Goal: Task Accomplishment & Management: Manage account settings

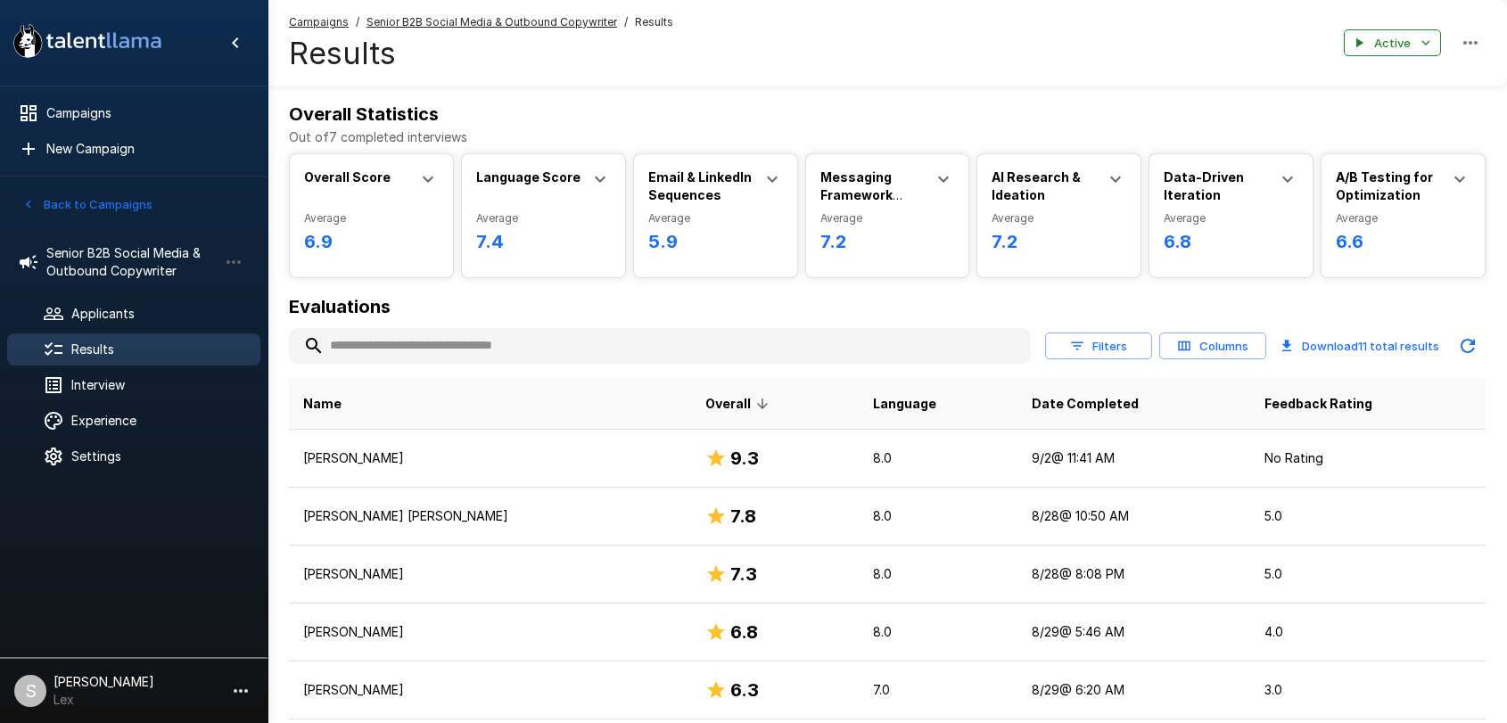
scroll to position [19, 0]
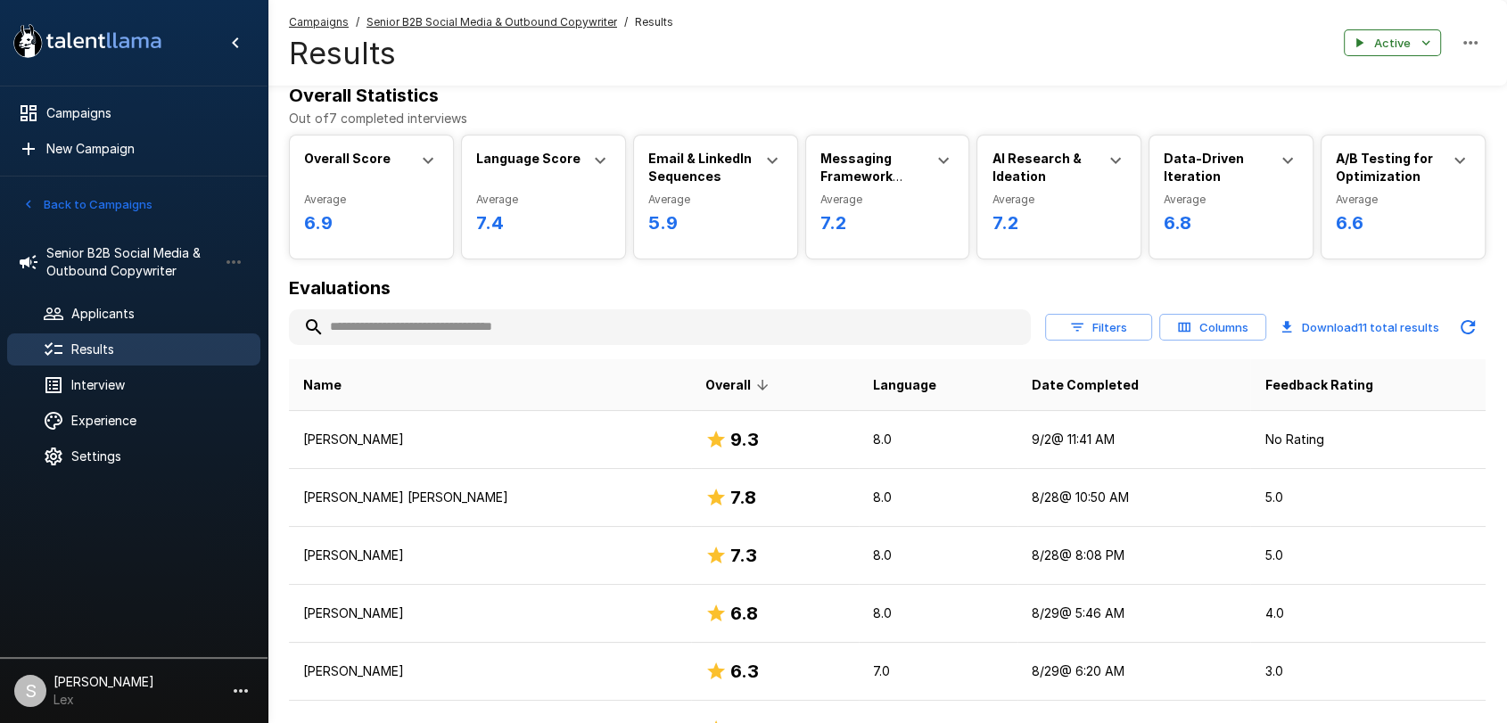
click at [29, 206] on icon "button" at bounding box center [28, 205] width 5 height 8
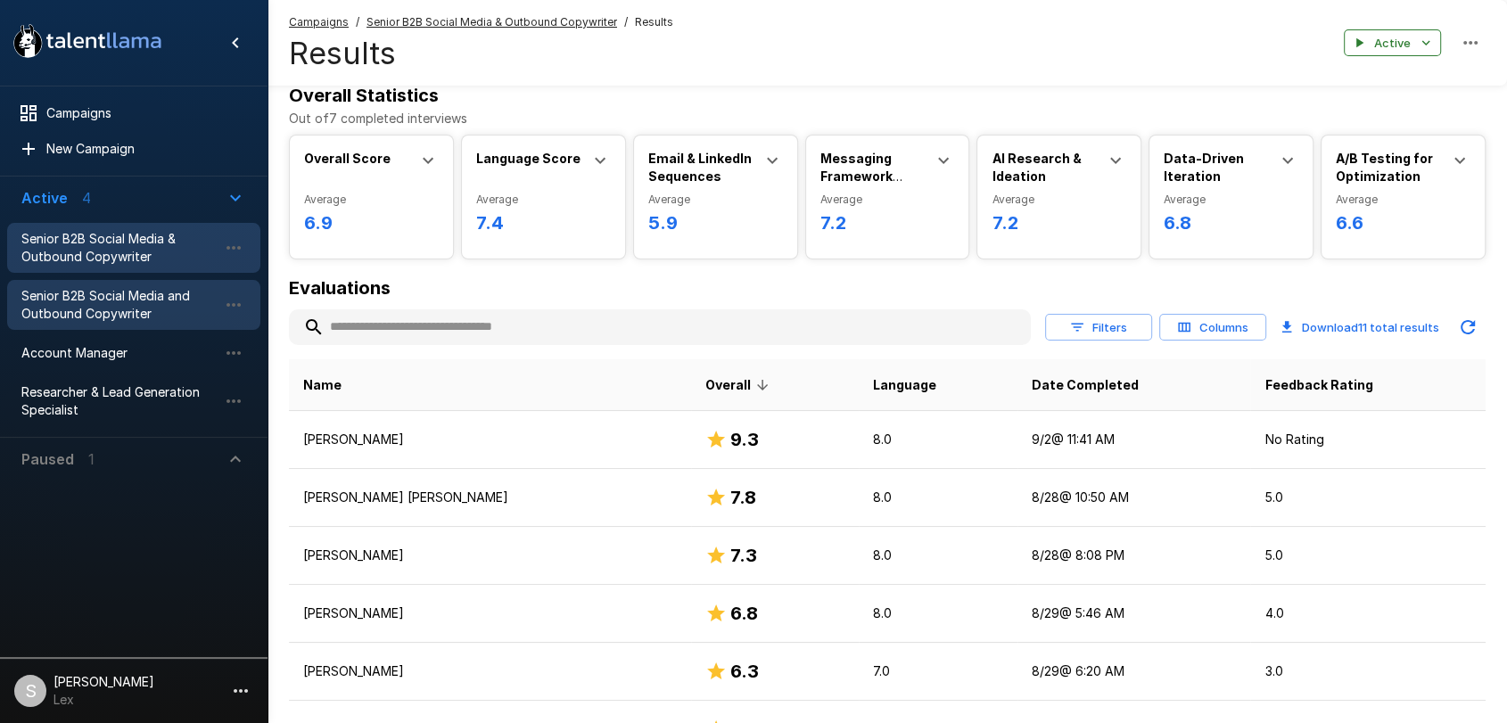
click at [45, 296] on span "Senior B2B Social Media and Outbound Copywriter" at bounding box center [119, 305] width 196 height 36
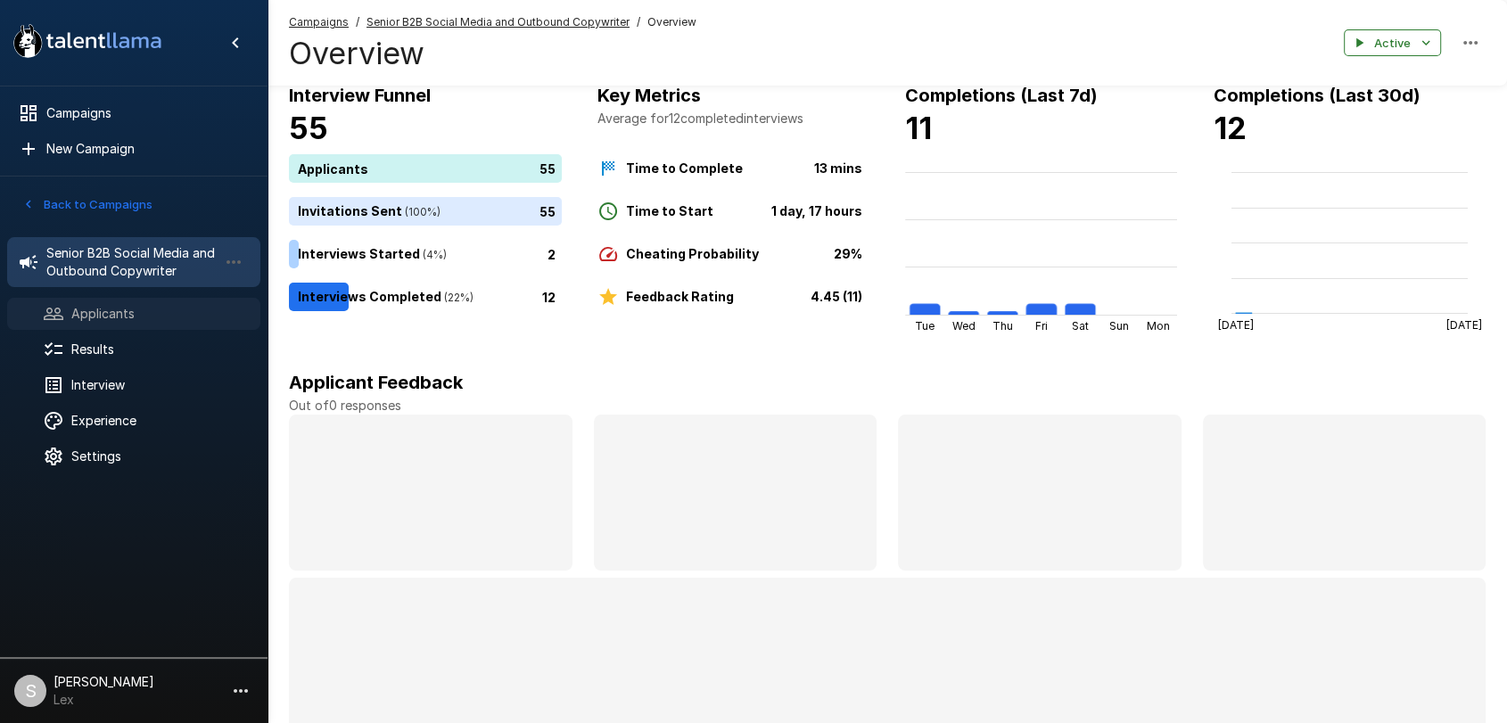
click at [128, 317] on span "Applicants" at bounding box center [158, 314] width 175 height 18
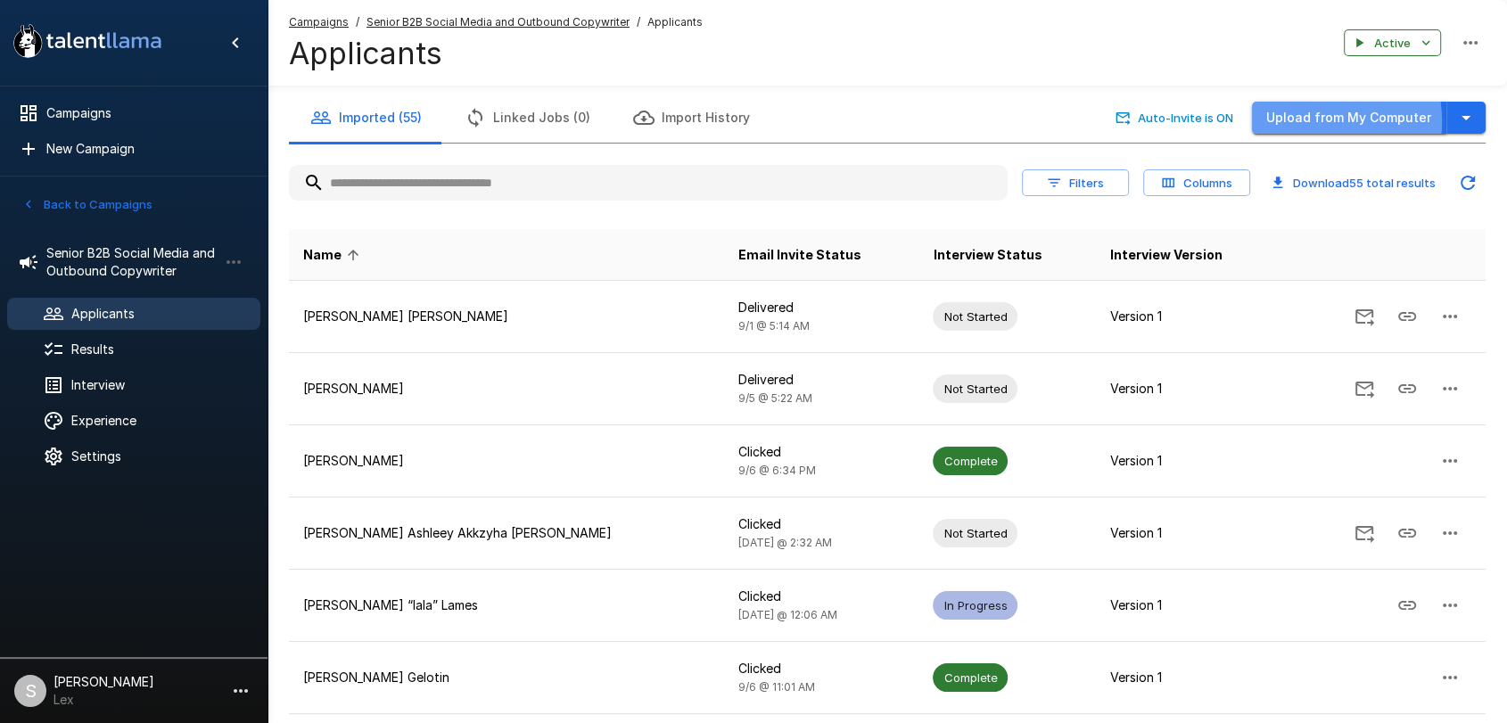
click at [1317, 121] on button "Upload from My Computer" at bounding box center [1349, 118] width 194 height 33
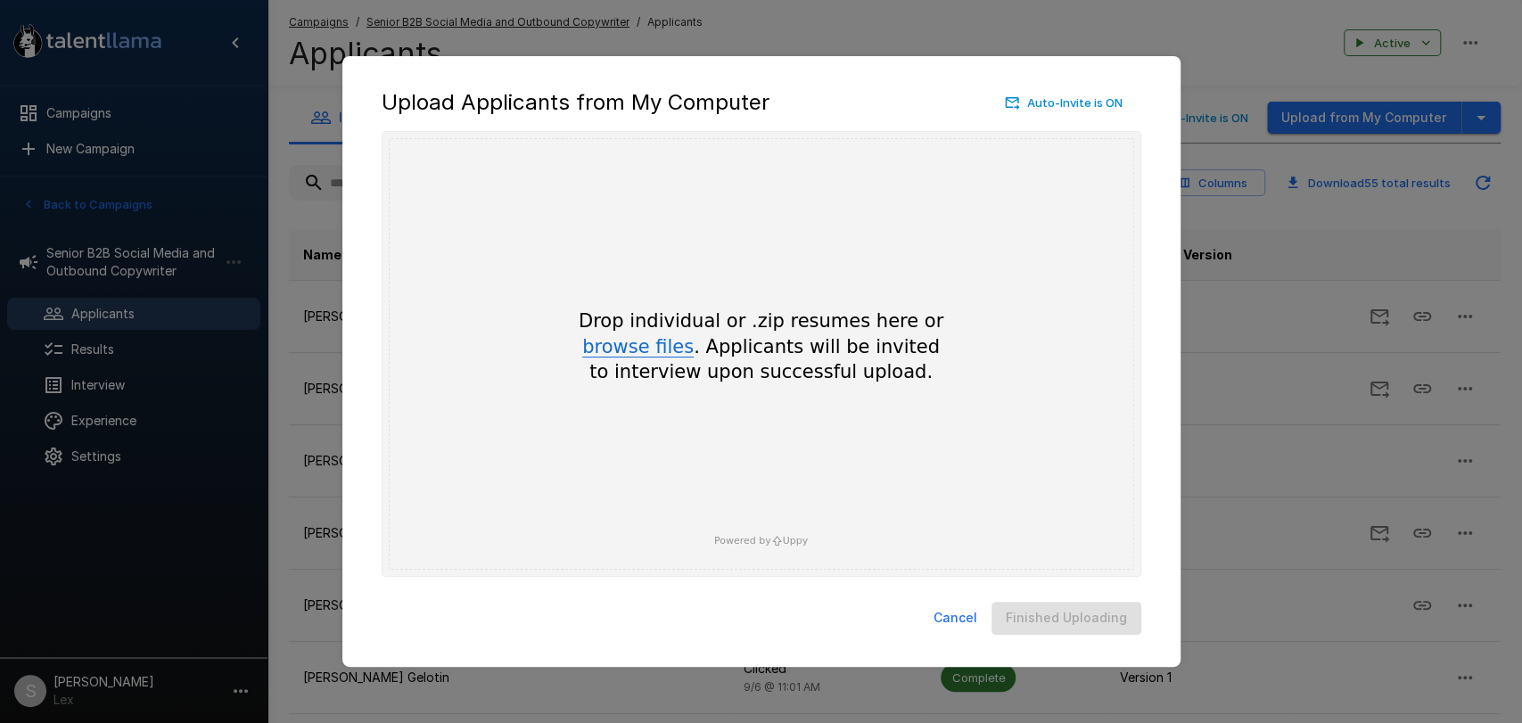
click at [612, 346] on button "browse files" at bounding box center [637, 348] width 111 height 20
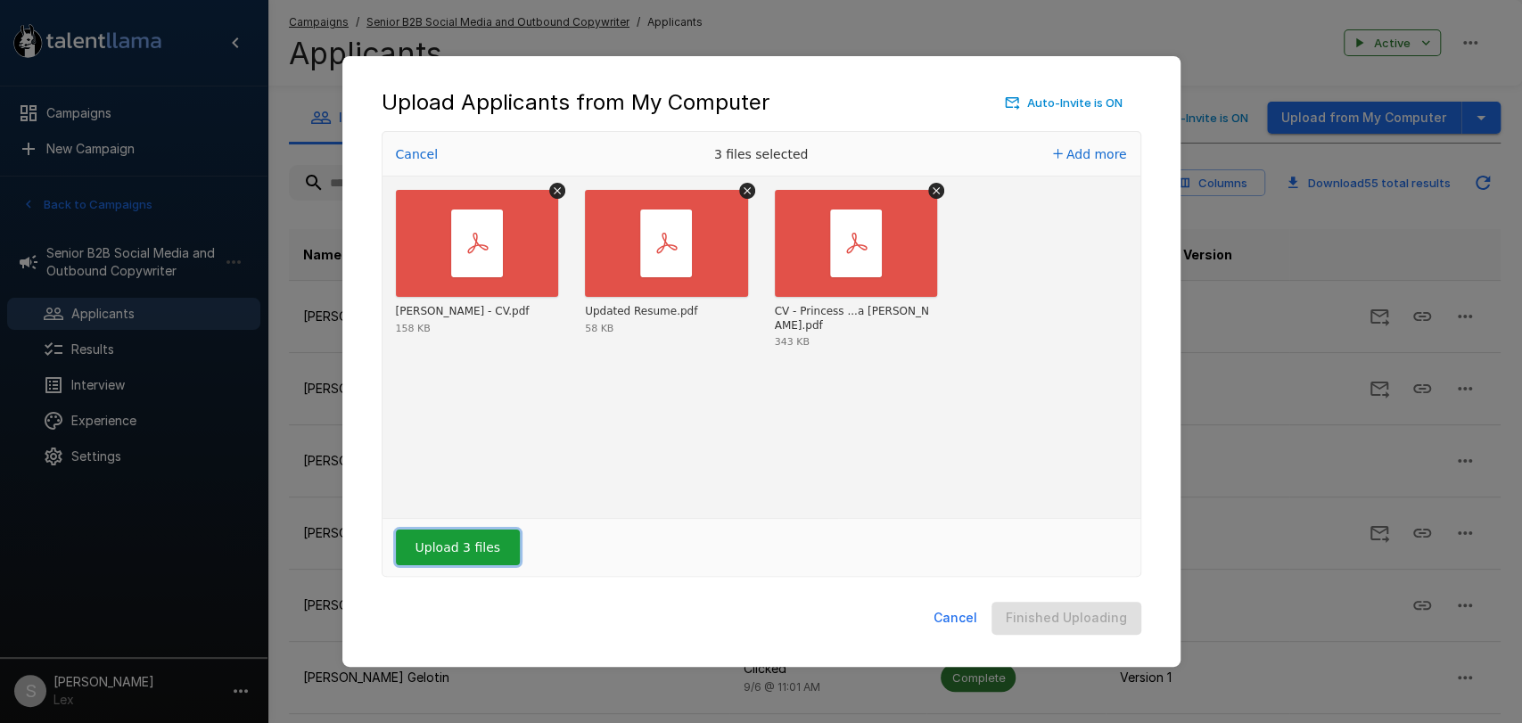
click at [465, 547] on button "Upload 3 files" at bounding box center [458, 548] width 124 height 36
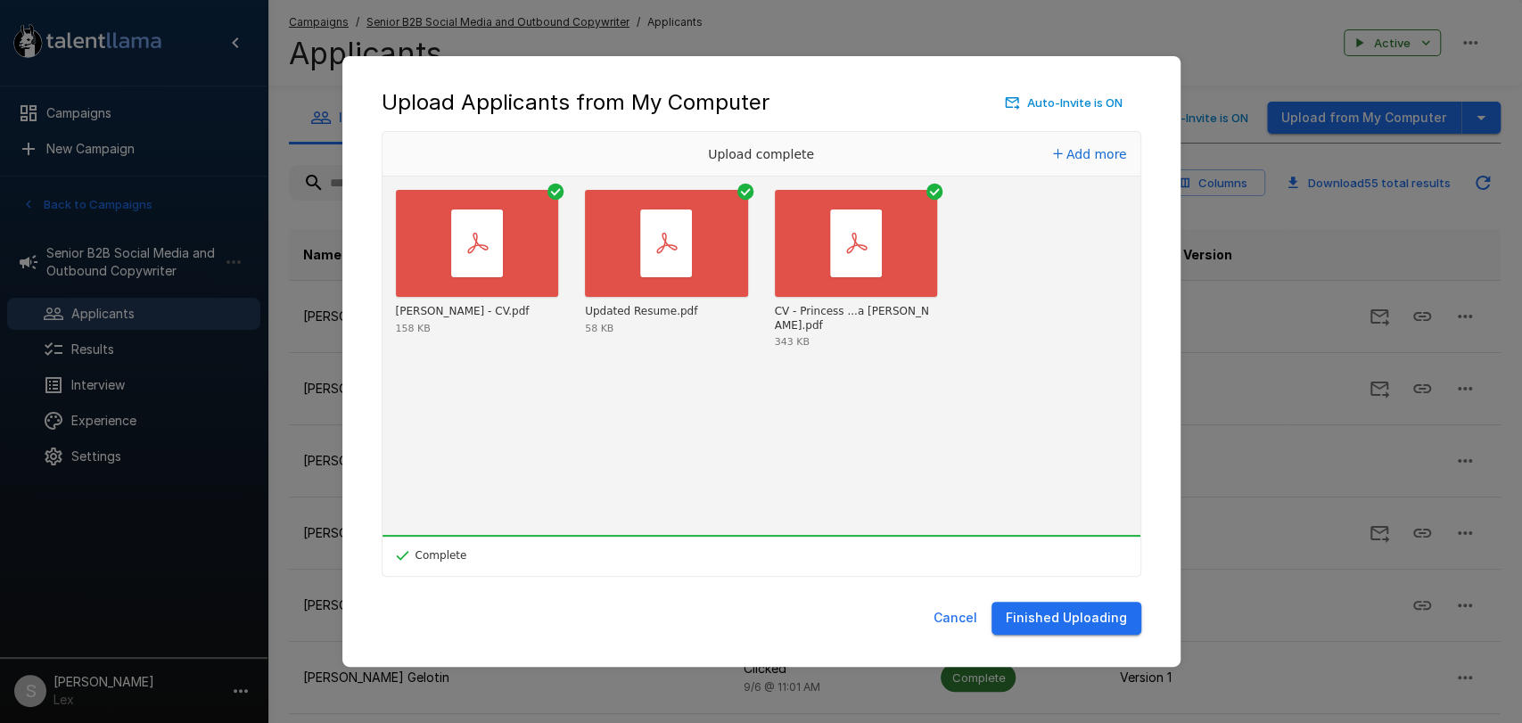
click at [1086, 610] on button "Finished Uploading" at bounding box center [1067, 618] width 150 height 33
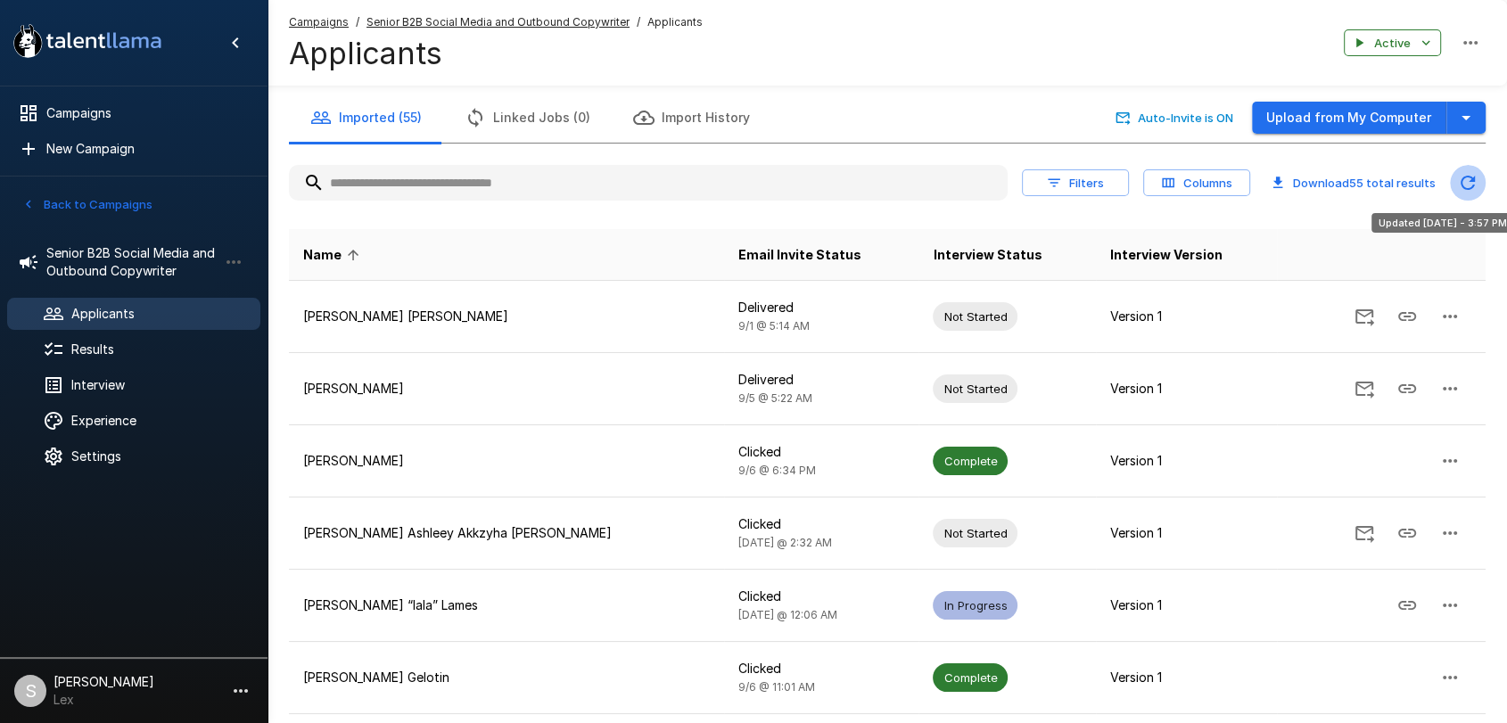
click at [1470, 188] on icon "Updated Today - 3:57 PM" at bounding box center [1468, 183] width 14 height 14
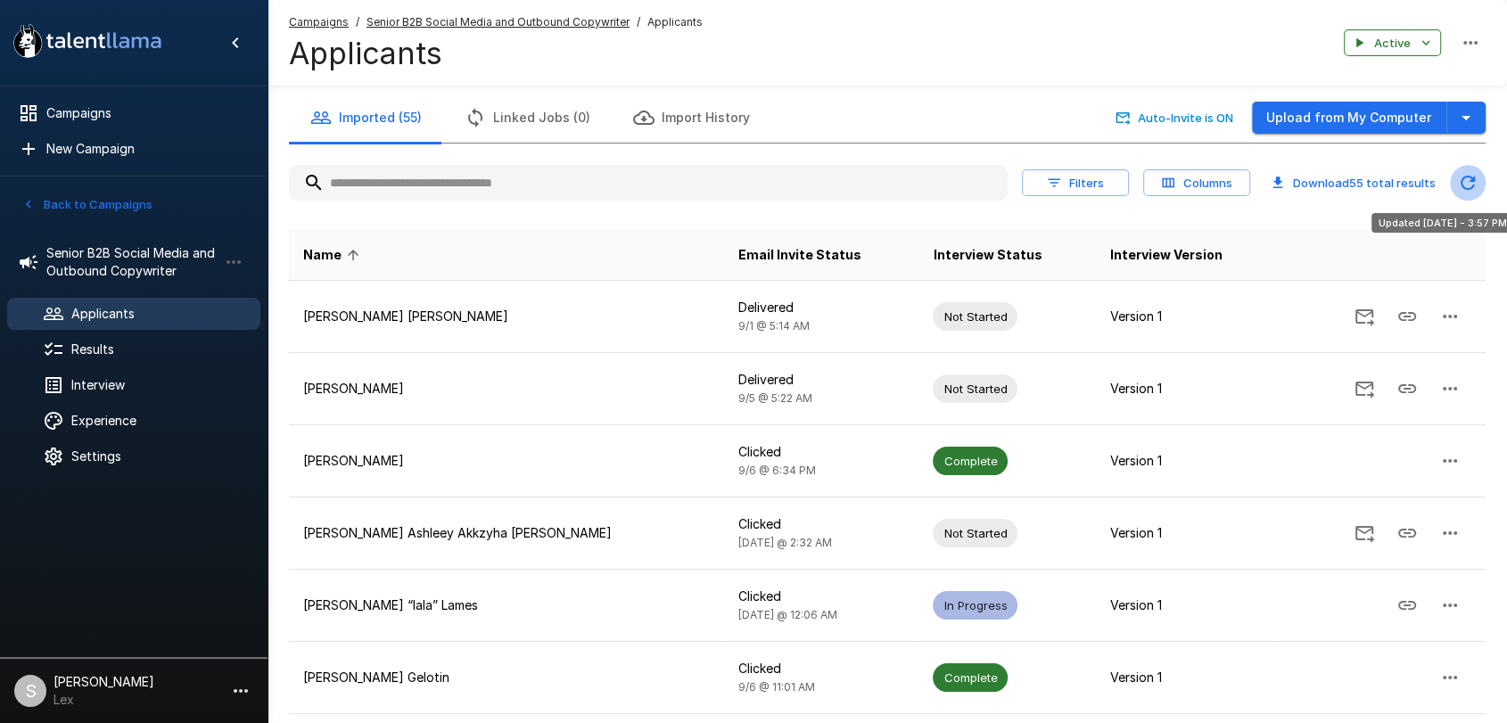
click at [1470, 188] on icon "Updated Today - 3:57 PM" at bounding box center [1468, 183] width 14 height 14
click at [1467, 187] on icon "Updated Today - 3:57 PM" at bounding box center [1468, 183] width 14 height 14
click at [101, 351] on span "Results" at bounding box center [158, 350] width 175 height 18
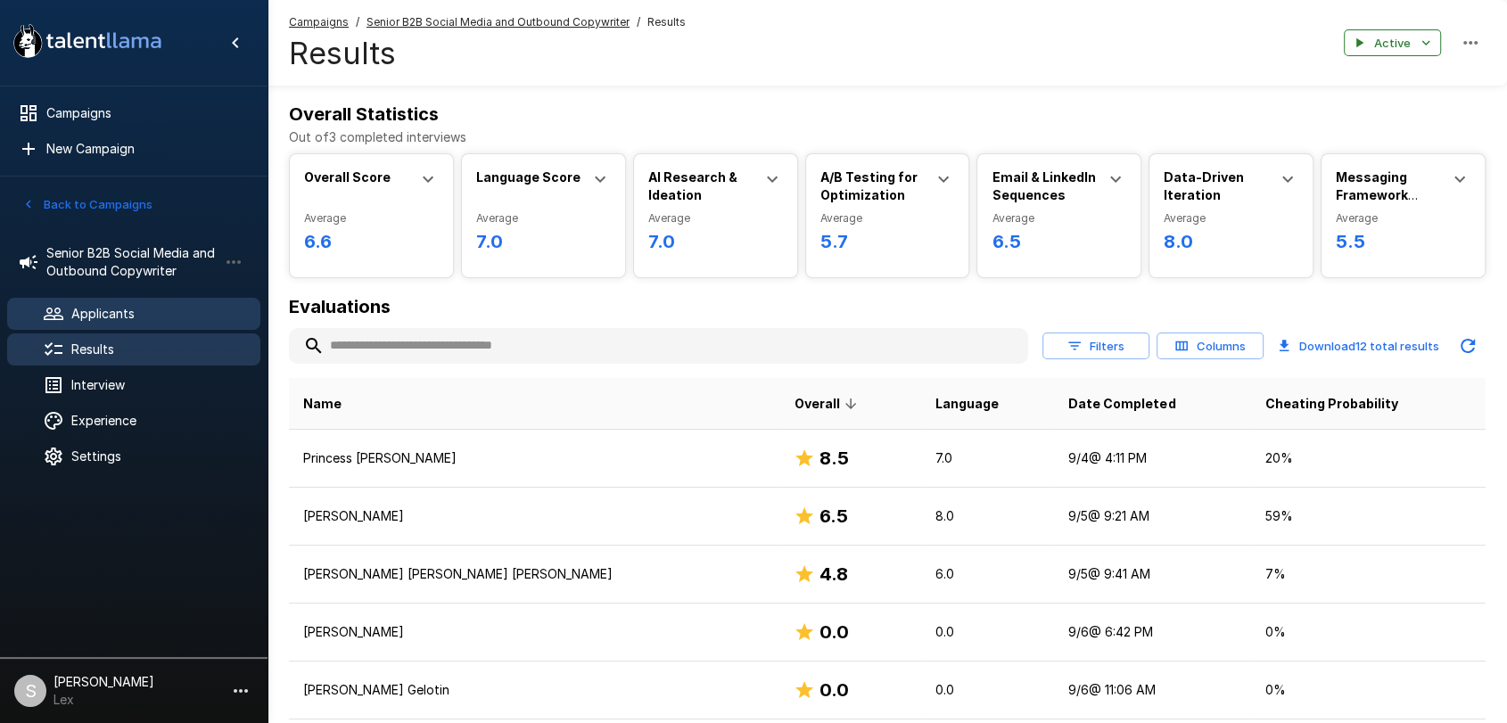
click at [83, 321] on span "Applicants" at bounding box center [158, 314] width 175 height 18
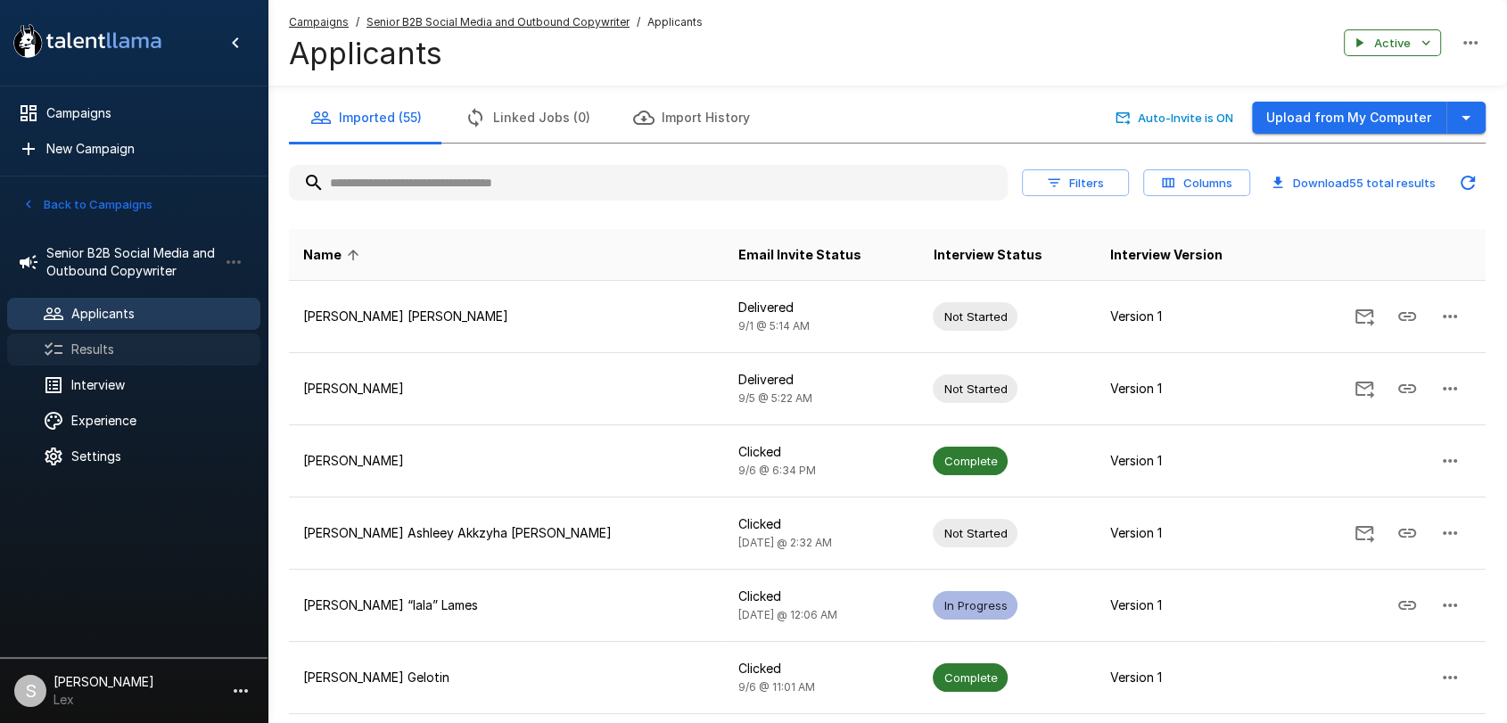
click at [85, 348] on span "Results" at bounding box center [158, 350] width 175 height 18
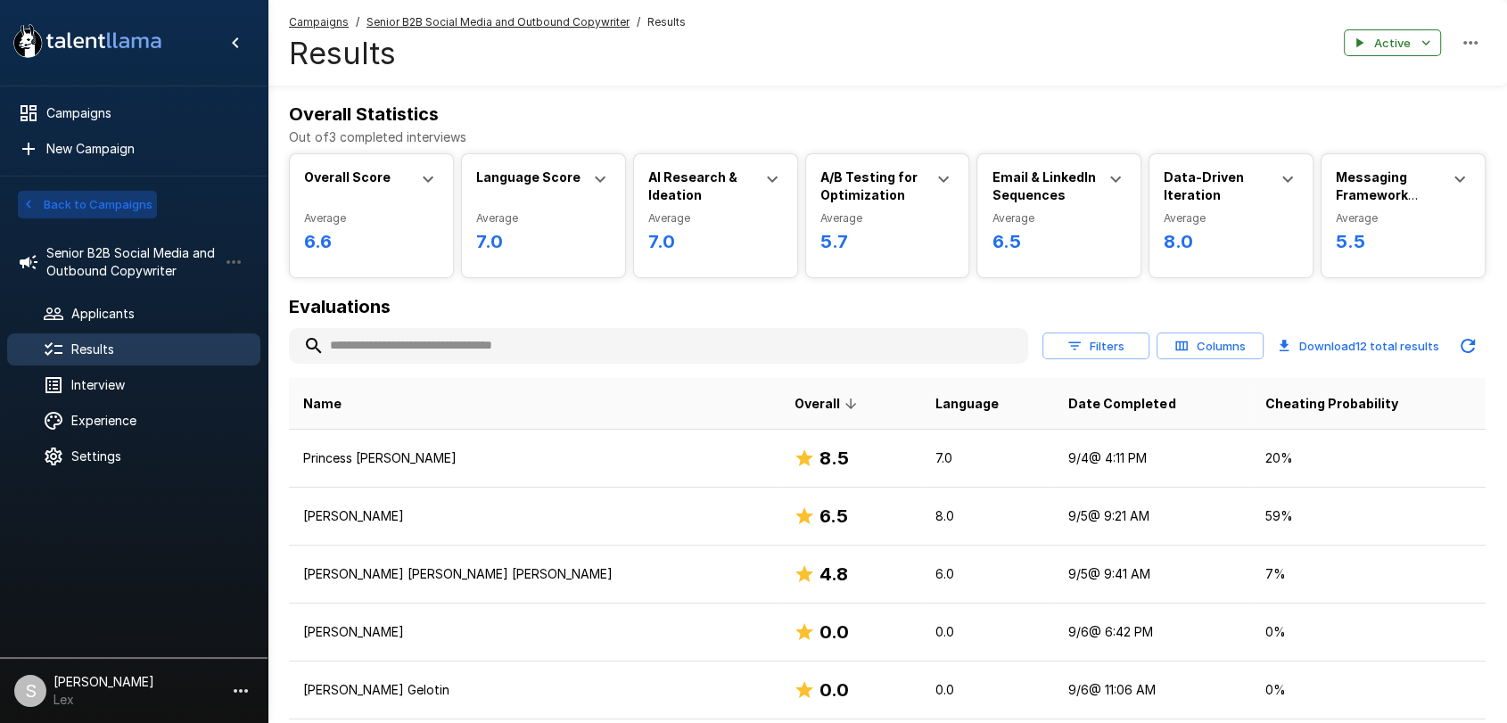
click at [82, 205] on button "Back to Campaigns" at bounding box center [87, 205] width 139 height 28
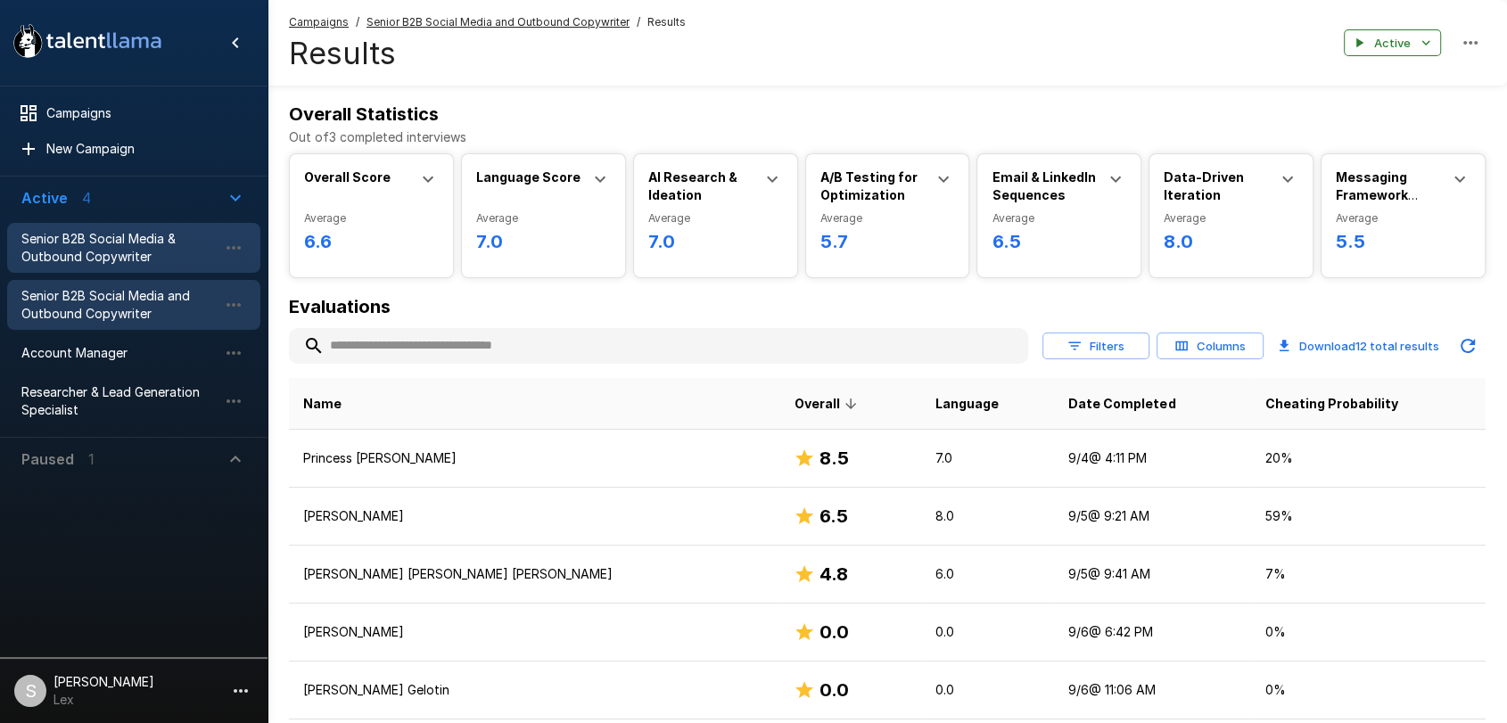
click at [85, 252] on span "Senior B2B Social Media & Outbound Copywriter" at bounding box center [119, 248] width 196 height 36
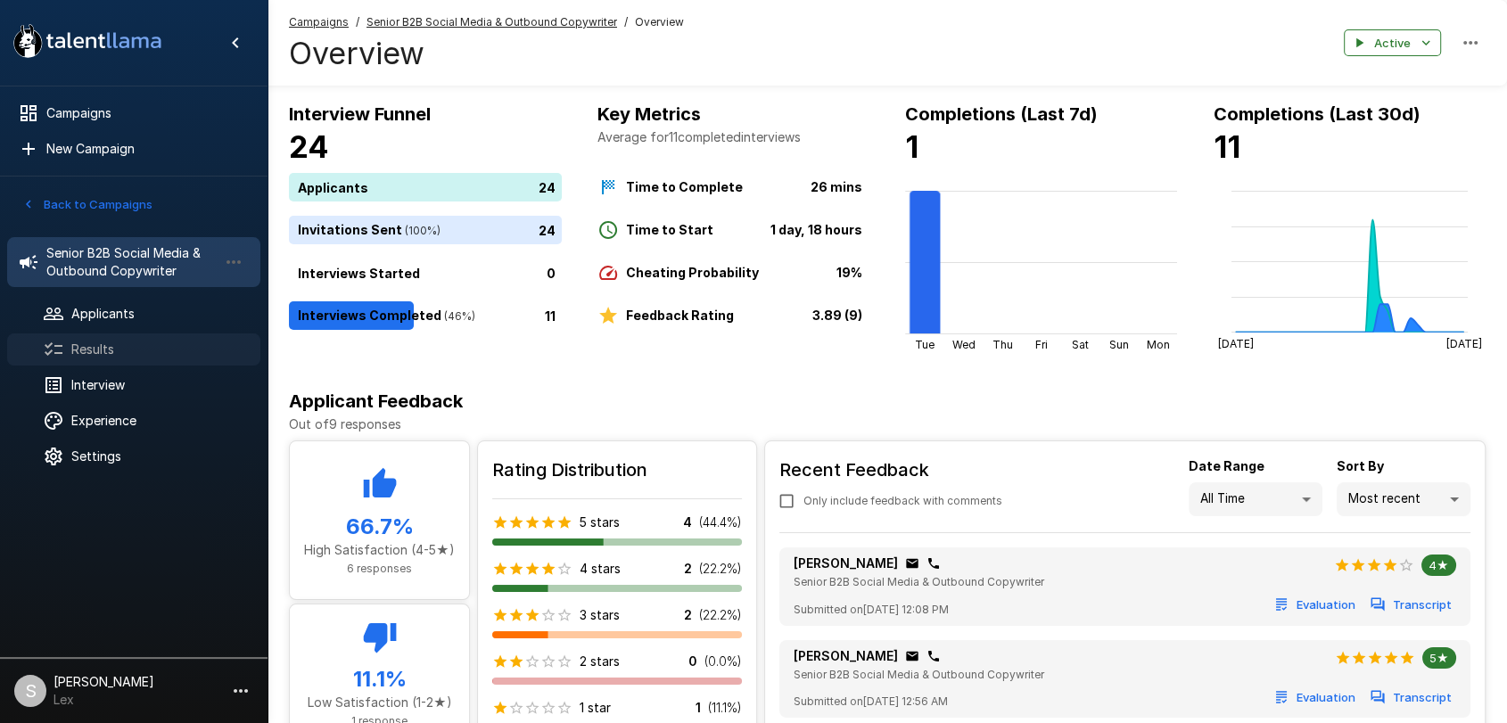
click at [78, 356] on span "Results" at bounding box center [158, 350] width 175 height 18
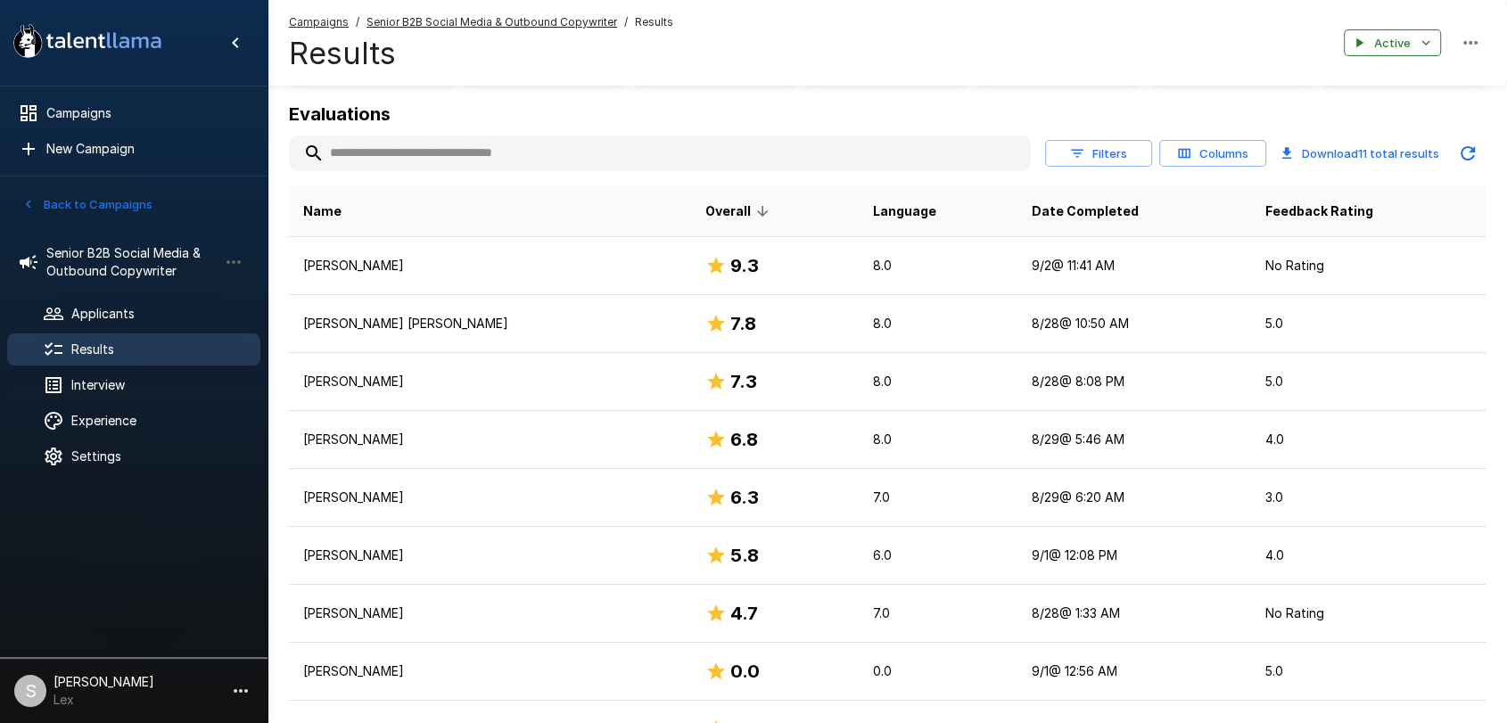
scroll to position [192, 0]
click at [89, 318] on span "Applicants" at bounding box center [158, 314] width 175 height 18
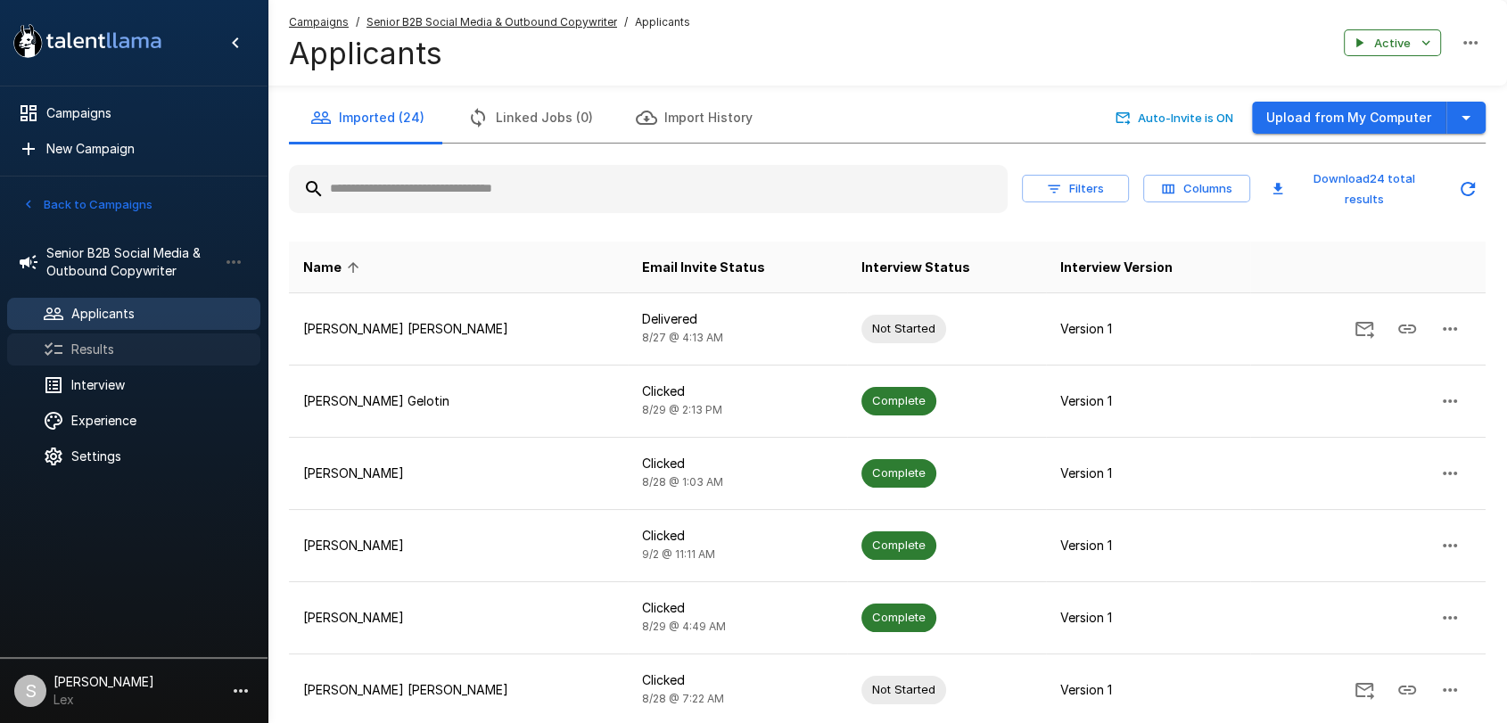
click at [90, 342] on span "Results" at bounding box center [158, 350] width 175 height 18
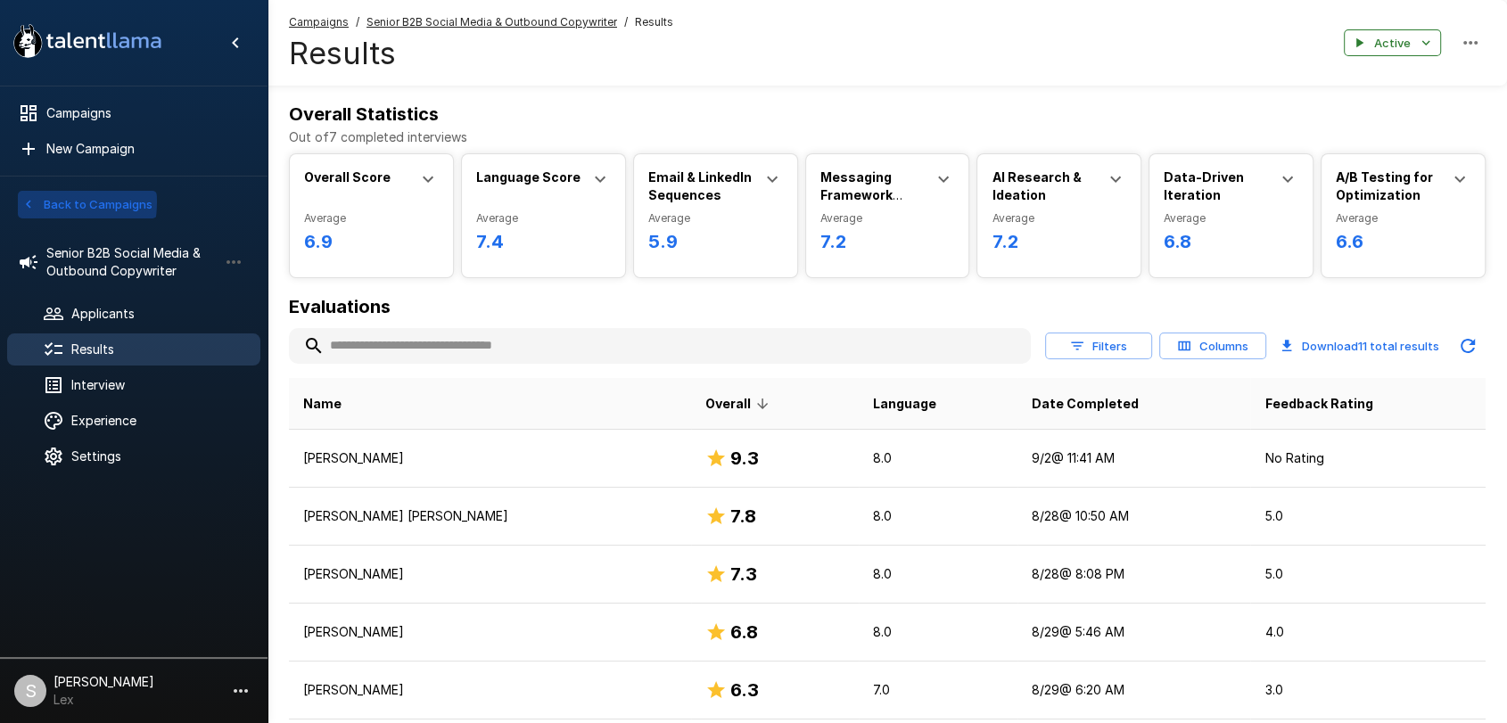
click at [21, 202] on icon "button" at bounding box center [29, 204] width 16 height 16
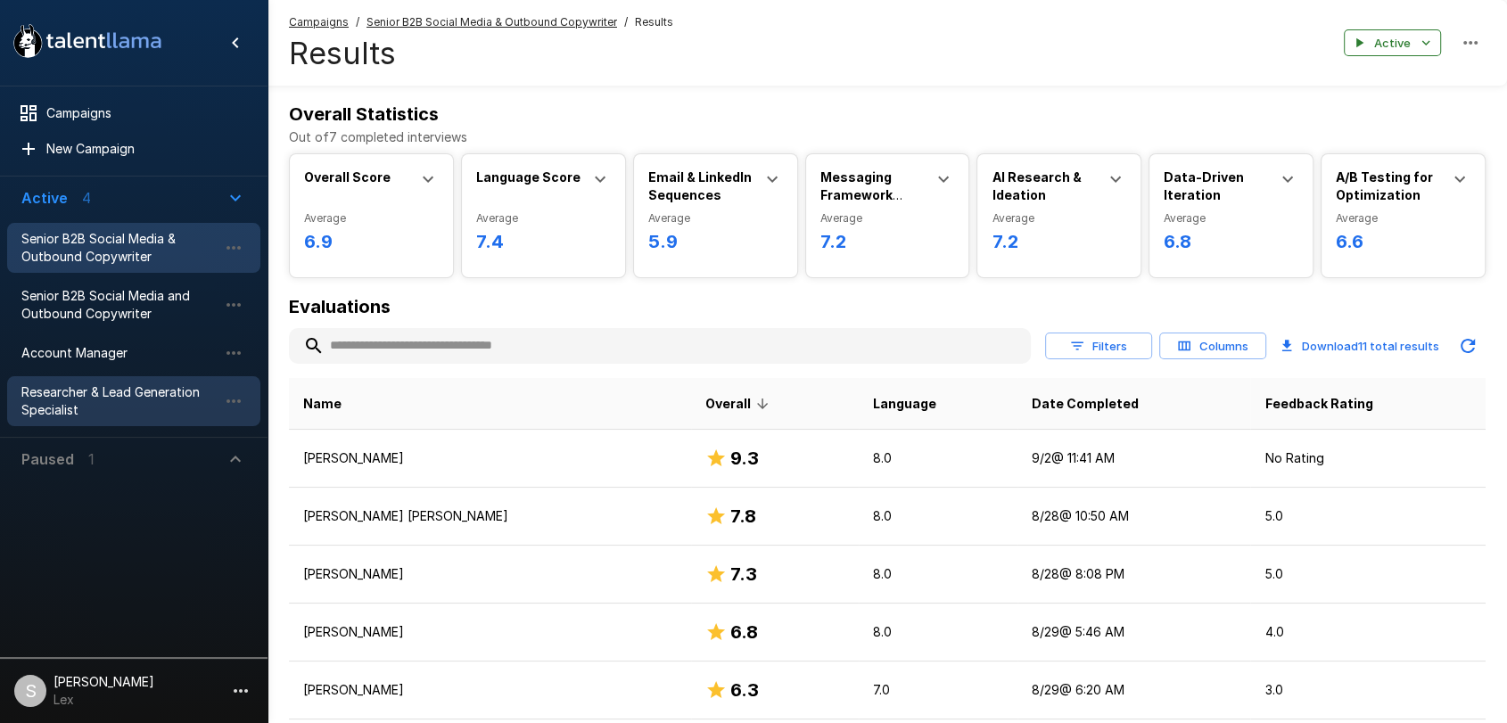
click at [68, 389] on span "Researcher & Lead Generation Specialist" at bounding box center [119, 401] width 196 height 36
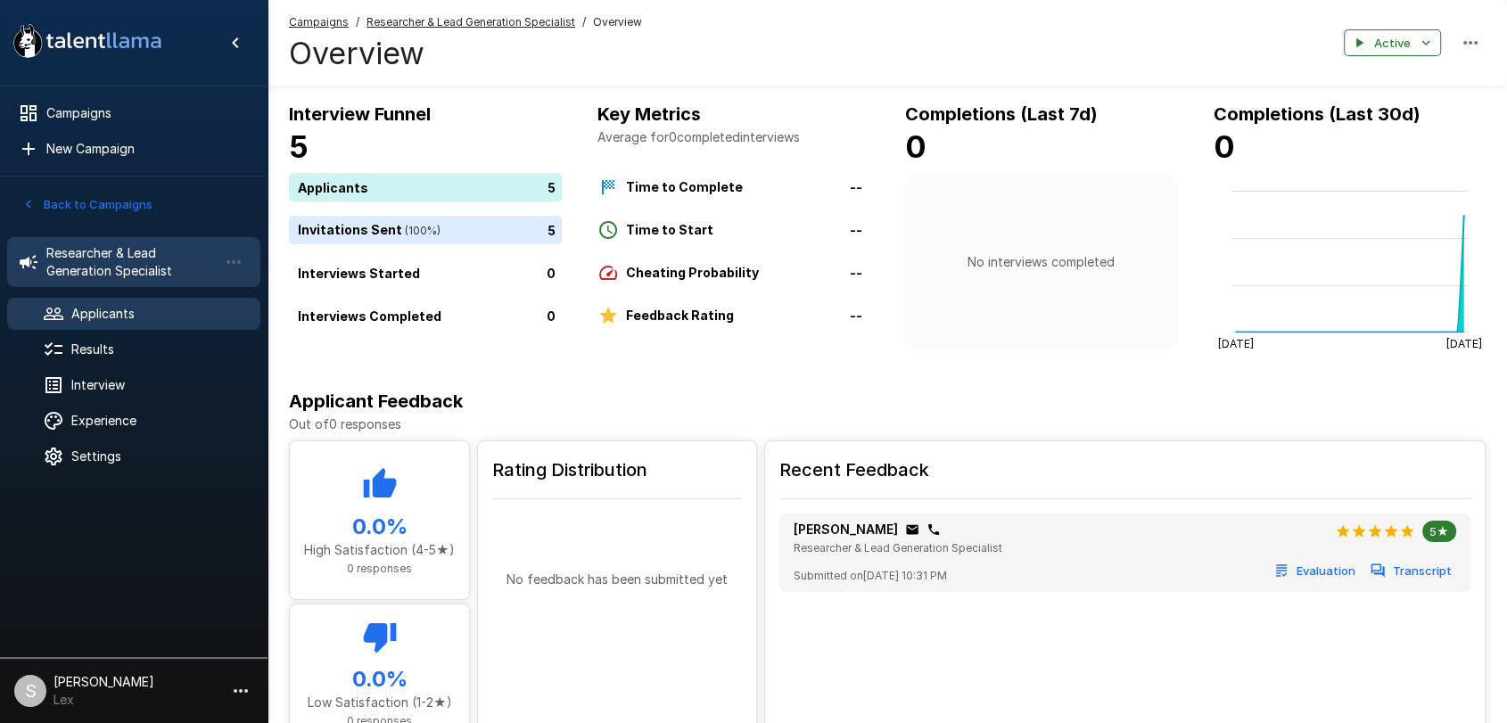
click at [130, 311] on span "Applicants" at bounding box center [158, 314] width 175 height 18
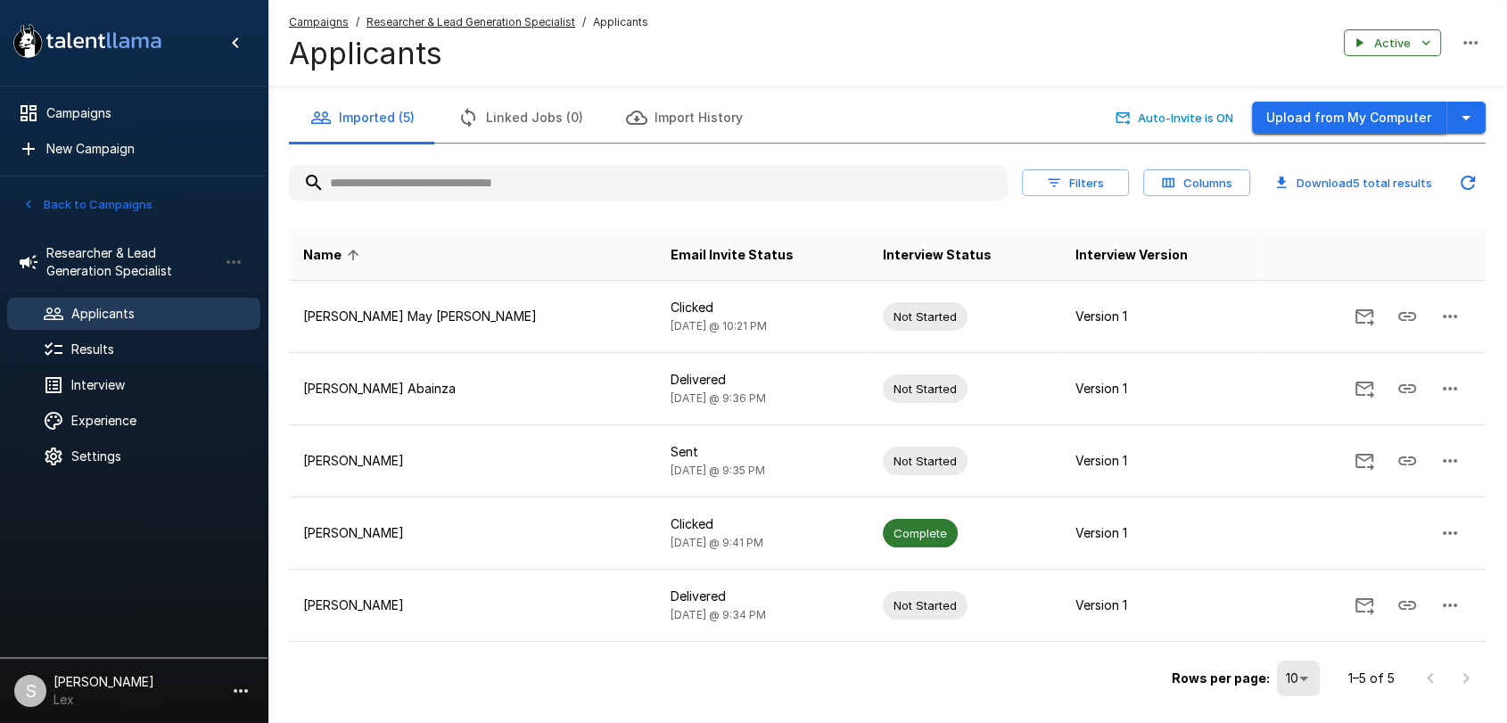
click at [1323, 115] on button "Upload from My Computer" at bounding box center [1349, 118] width 194 height 33
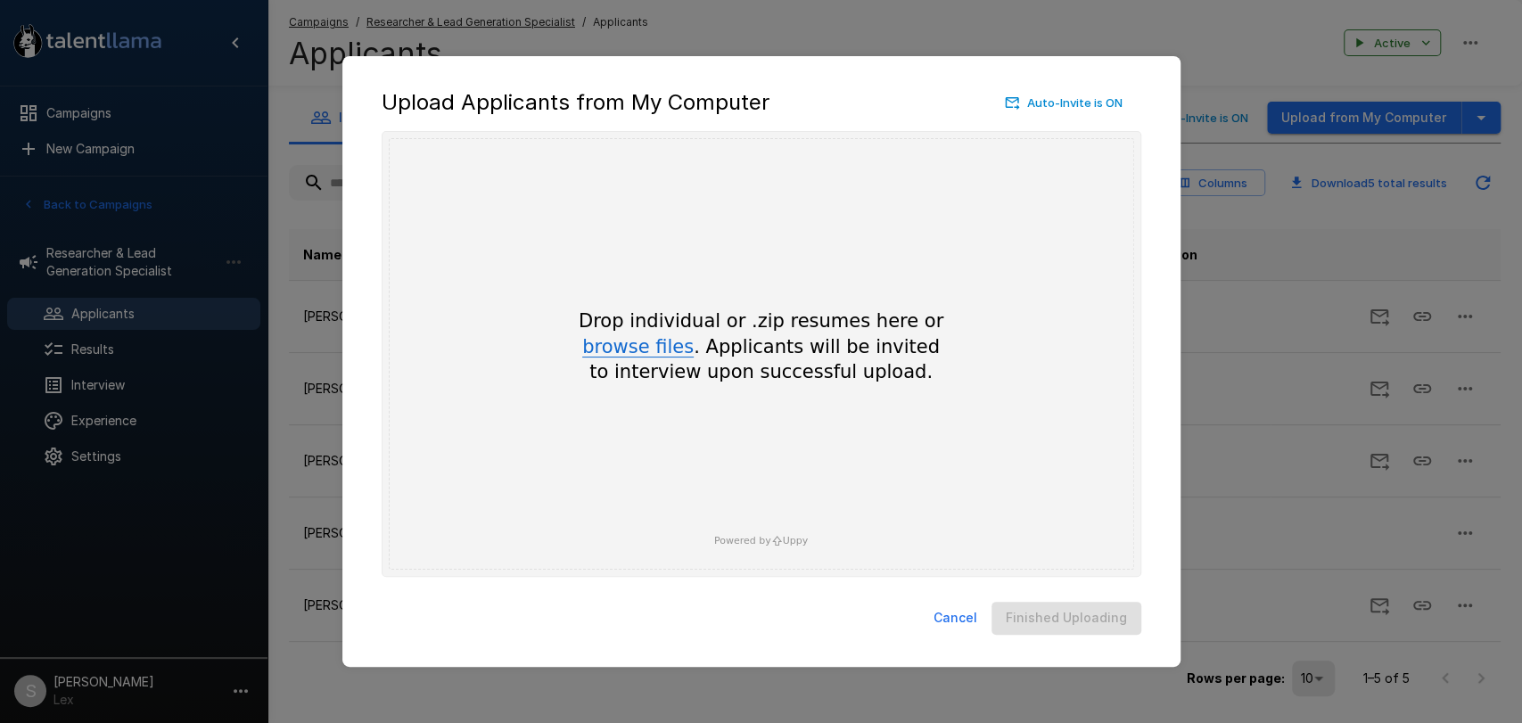
click at [656, 355] on button "browse files" at bounding box center [637, 348] width 111 height 20
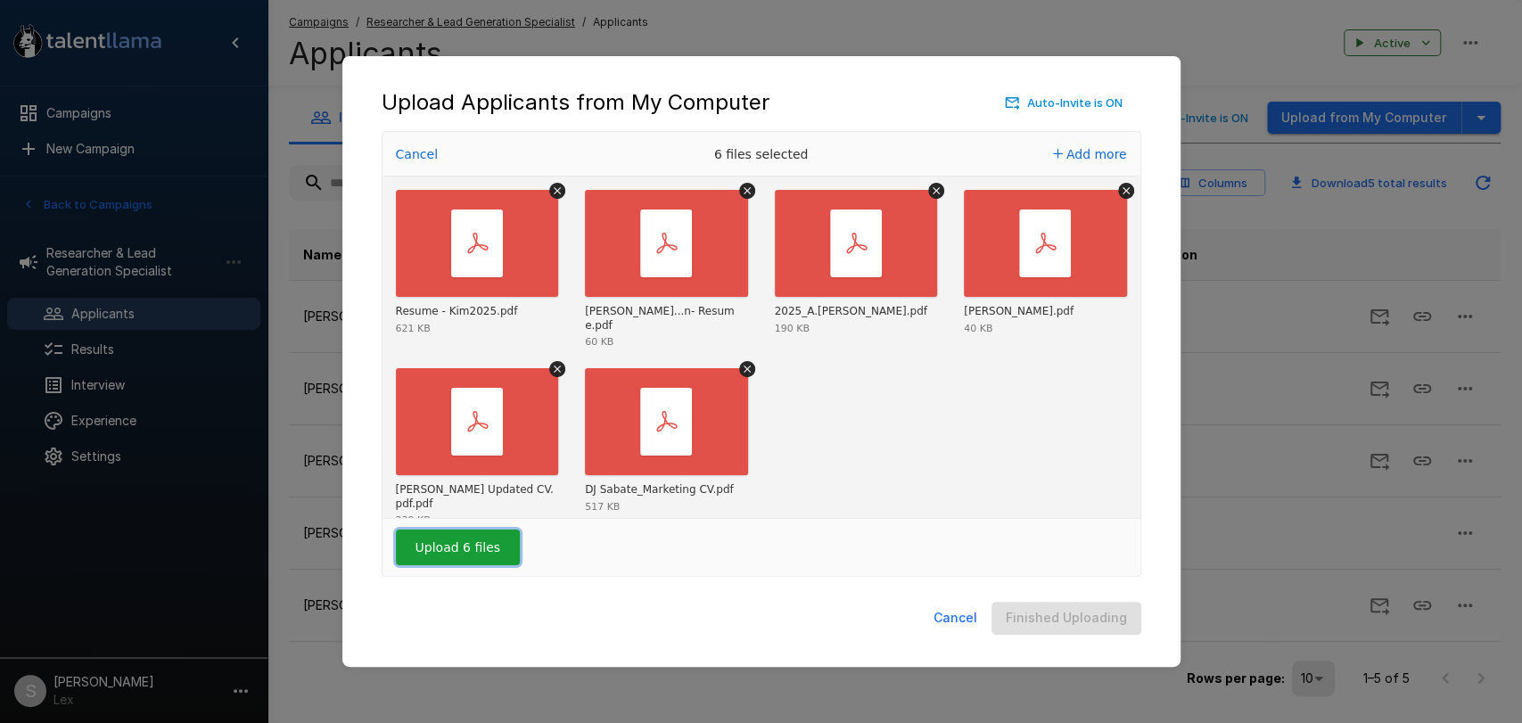
click at [465, 551] on button "Upload 6 files" at bounding box center [458, 548] width 124 height 36
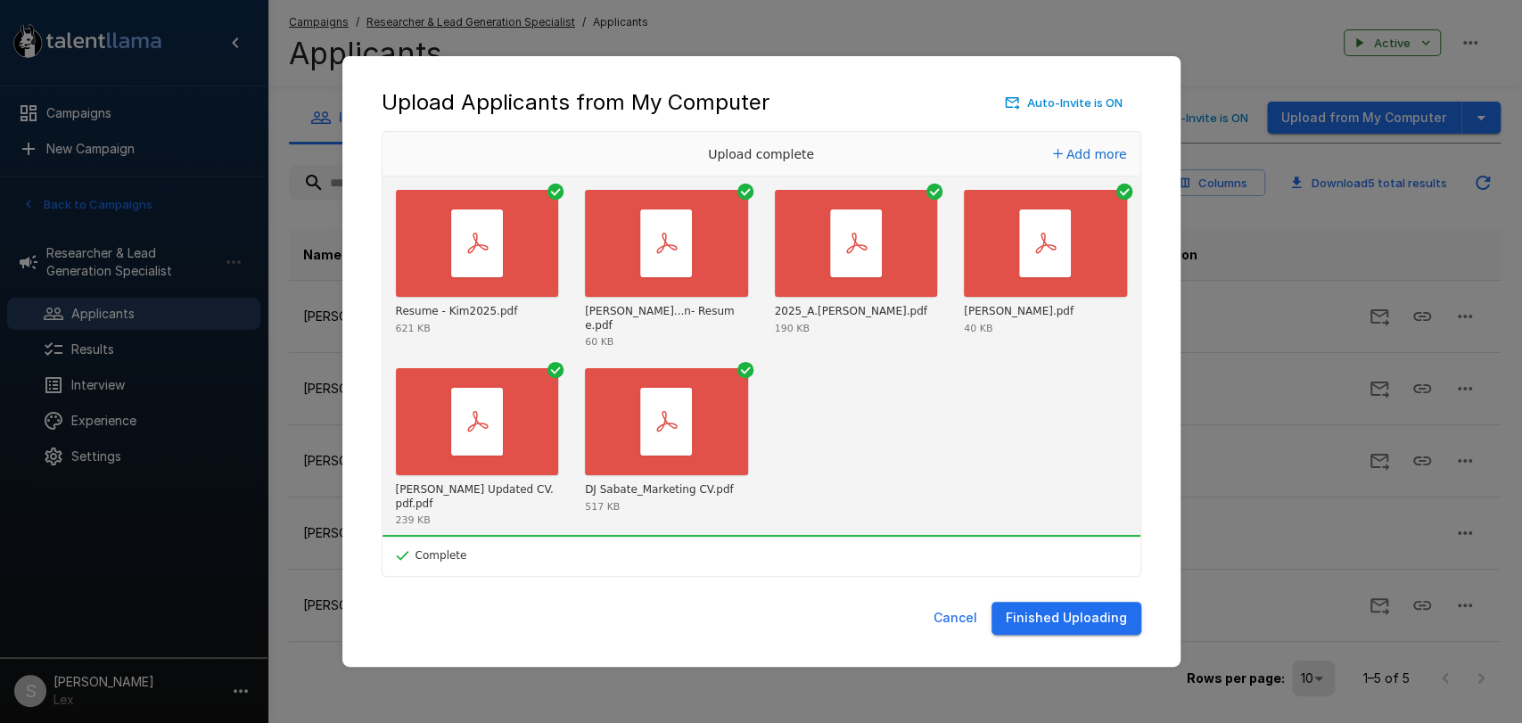
click at [1017, 616] on button "Finished Uploading" at bounding box center [1067, 618] width 150 height 33
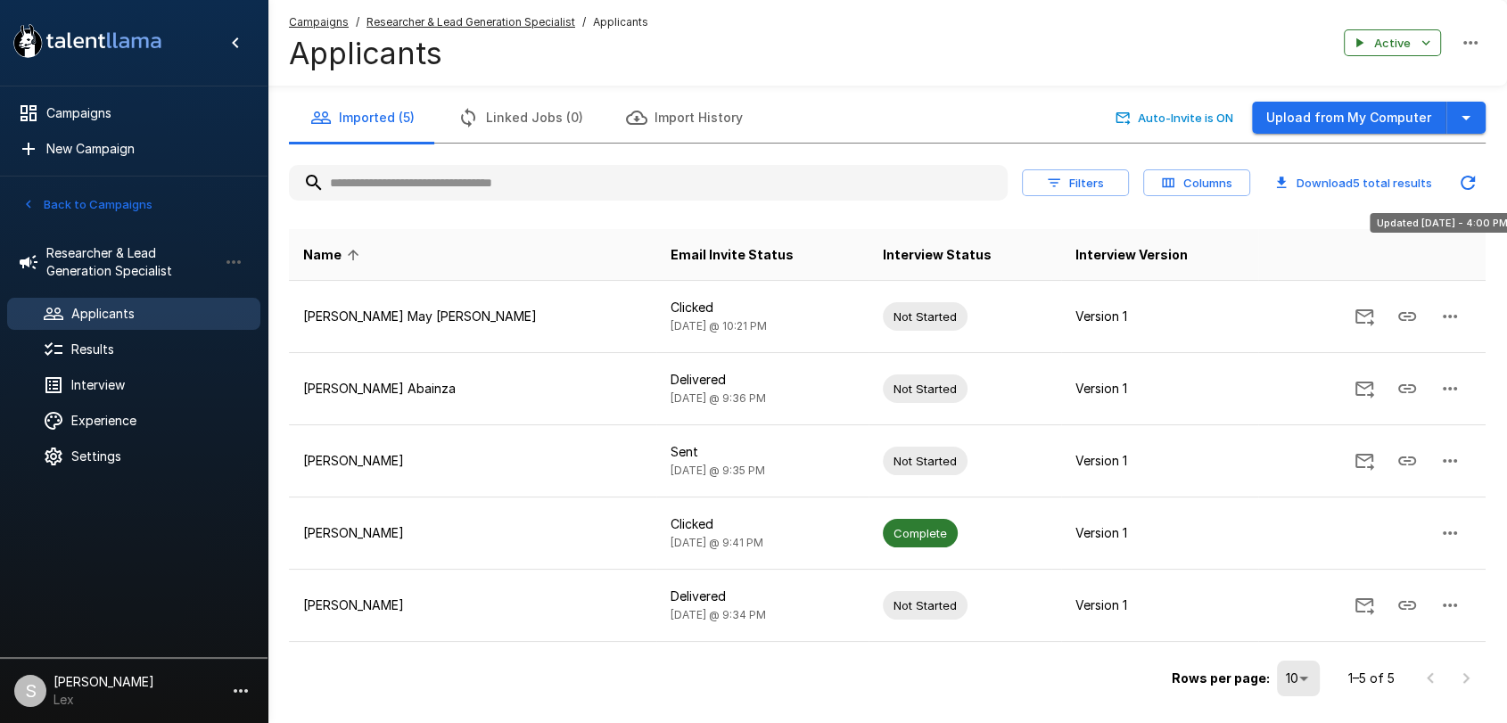
click at [1465, 178] on icon "Updated Today - 4:00 PM" at bounding box center [1467, 182] width 21 height 21
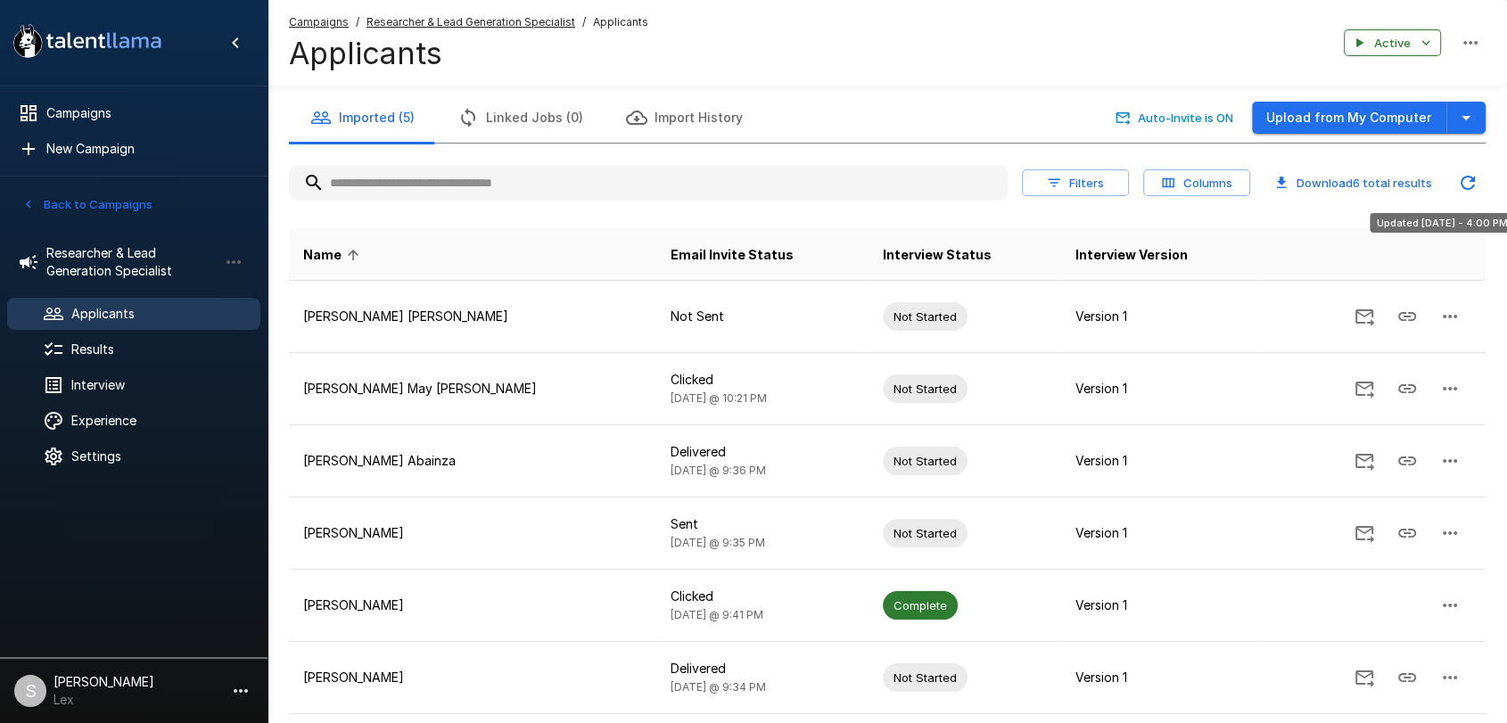
click at [1465, 178] on icon "Updated Today - 4:00 PM" at bounding box center [1467, 182] width 21 height 21
click at [1465, 178] on icon "Refreshing..." at bounding box center [1467, 182] width 21 height 21
click at [1465, 178] on icon "Updated Today - 4:00 PM" at bounding box center [1467, 182] width 21 height 21
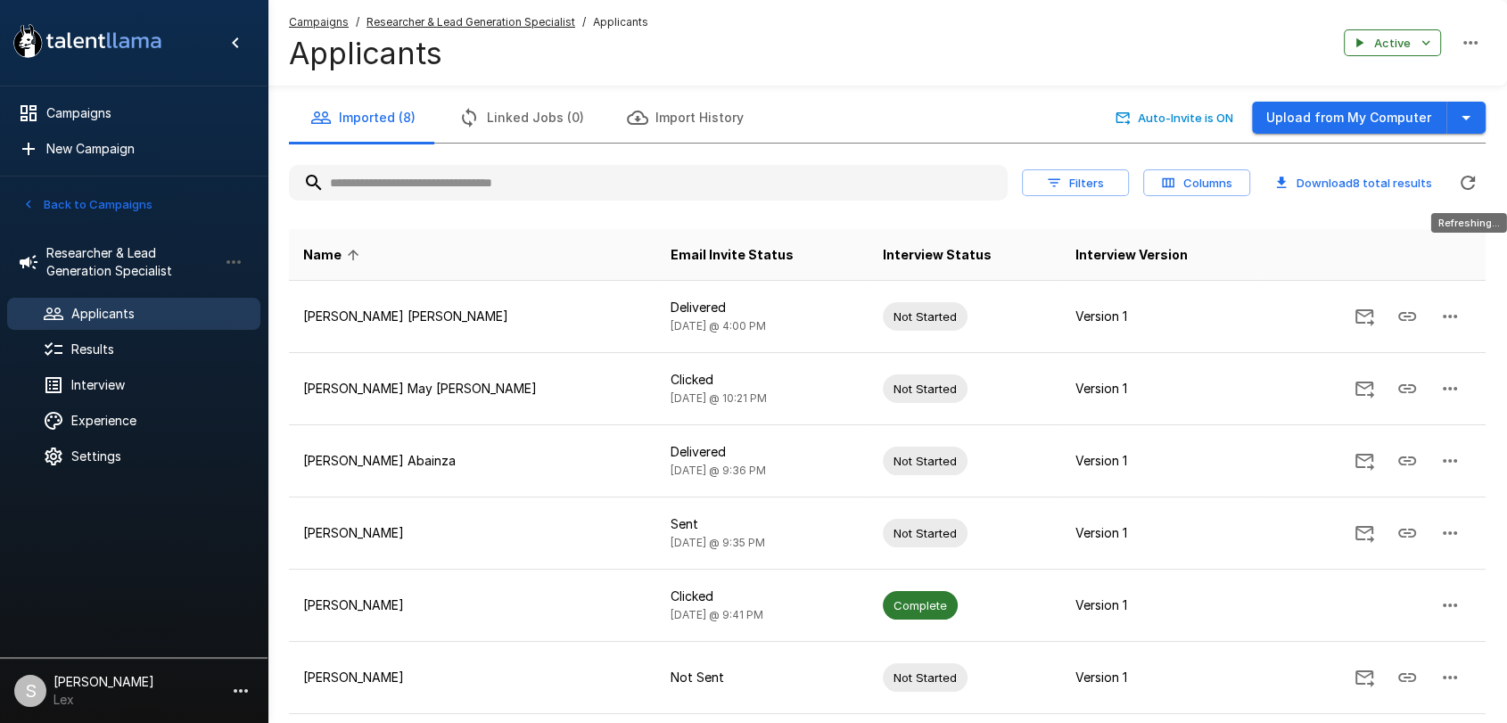
click at [1465, 178] on icon "Refreshing..." at bounding box center [1467, 182] width 21 height 21
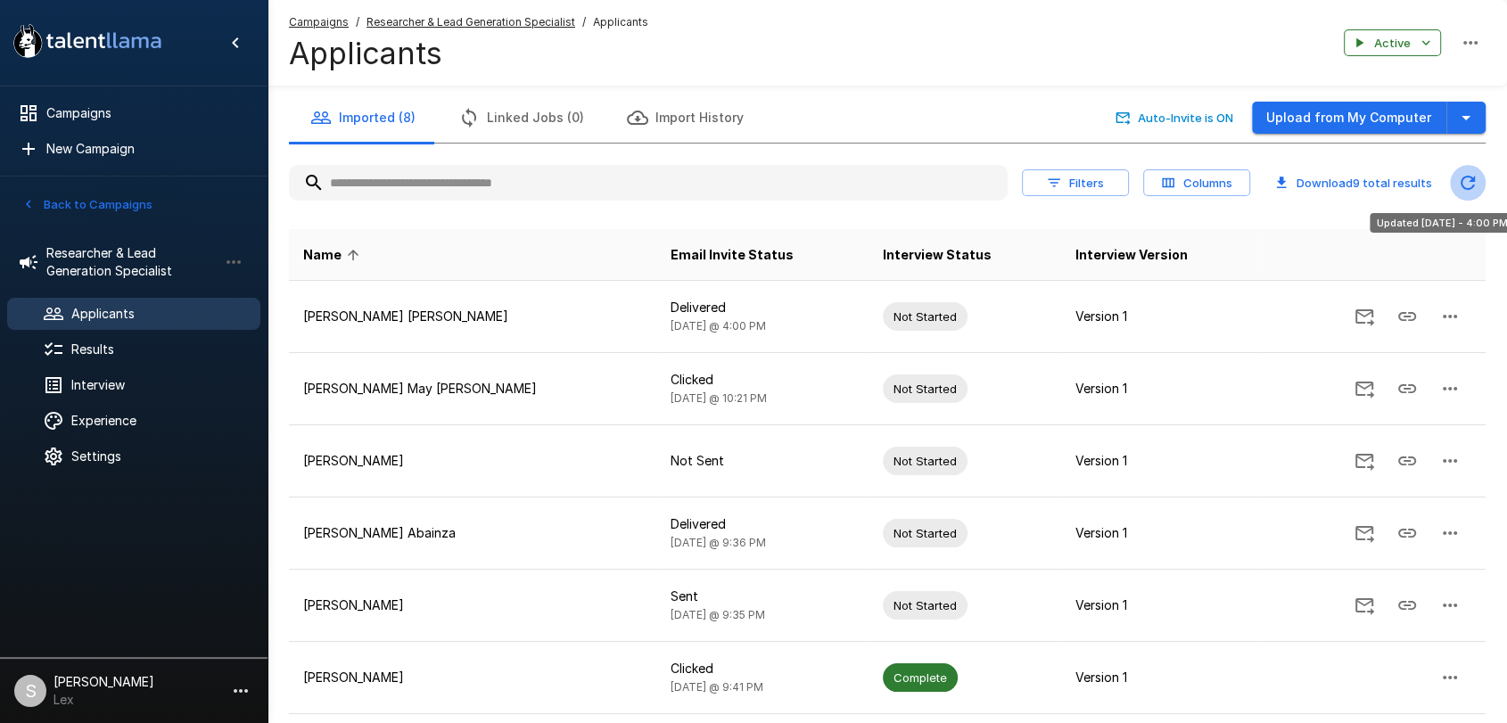
click at [1465, 178] on icon "Updated Today - 4:00 PM" at bounding box center [1467, 182] width 21 height 21
click at [1465, 178] on icon "Refreshing..." at bounding box center [1467, 182] width 21 height 21
click at [1465, 178] on icon "Updated Today - 4:00 PM" at bounding box center [1467, 182] width 21 height 21
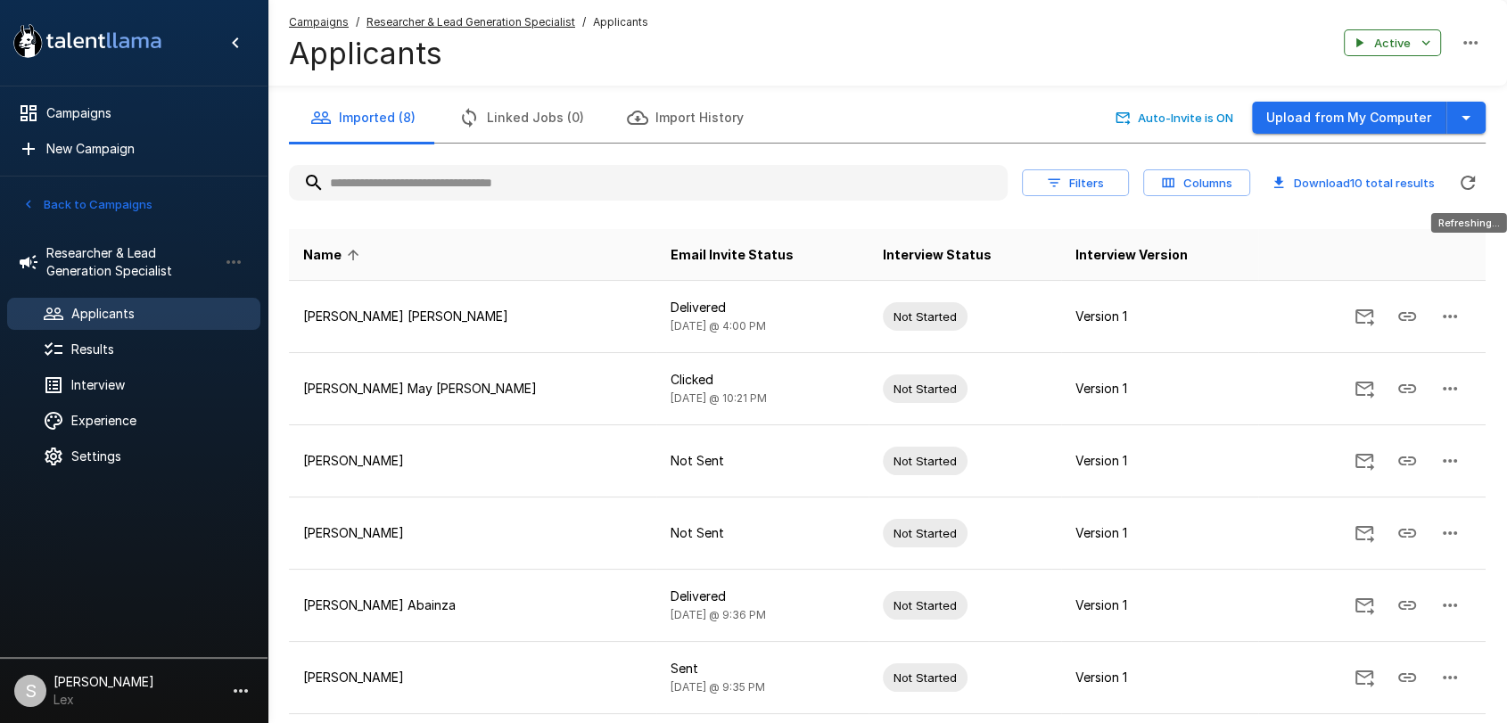
click at [1465, 178] on icon "Refreshing..." at bounding box center [1467, 182] width 21 height 21
click at [1465, 178] on icon "Updated Today - 4:00 PM" at bounding box center [1467, 182] width 21 height 21
click at [1465, 178] on icon "Refreshing..." at bounding box center [1467, 182] width 21 height 21
click at [1465, 178] on icon "Updated Today - 4:00 PM" at bounding box center [1467, 182] width 21 height 21
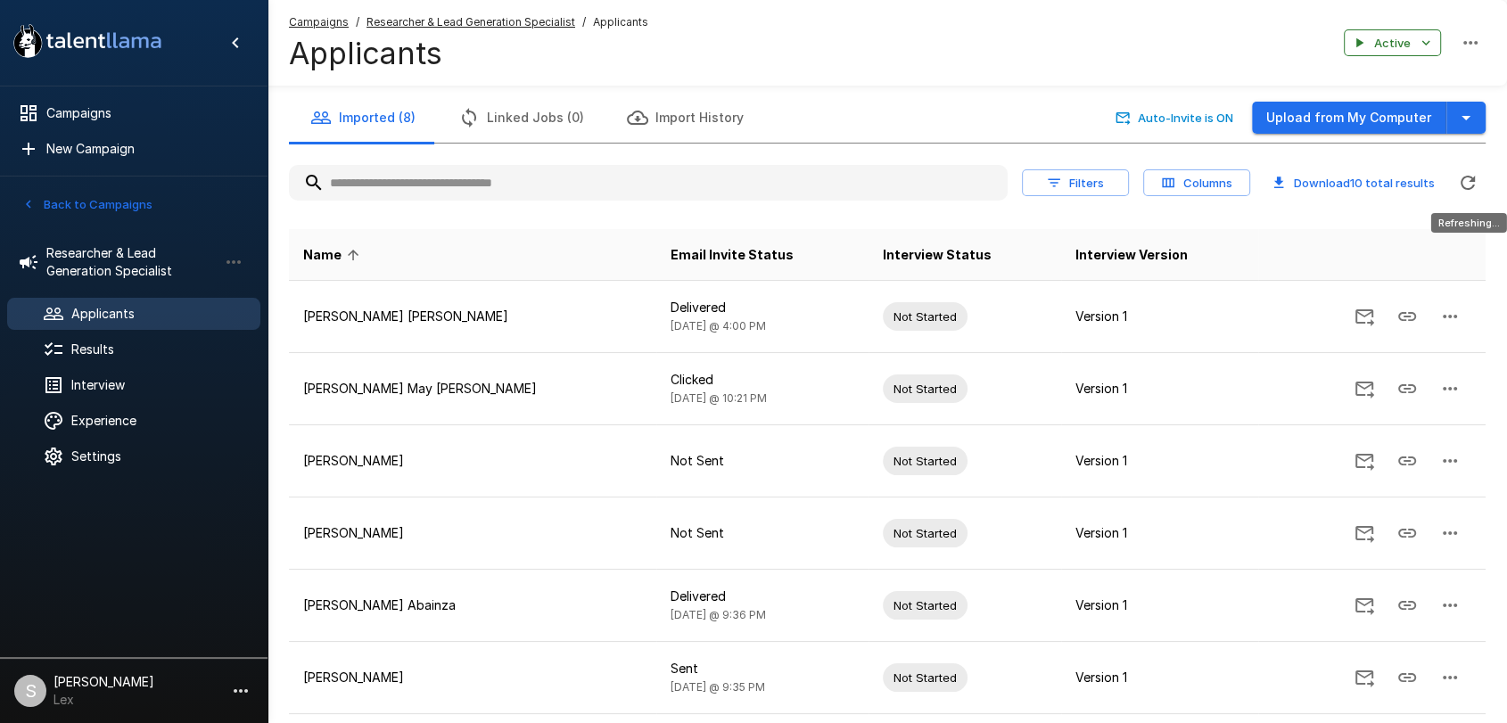
click at [1465, 178] on icon "Refreshing..." at bounding box center [1467, 182] width 21 height 21
click at [1465, 178] on icon "Updated Today - 4:00 PM" at bounding box center [1467, 182] width 21 height 21
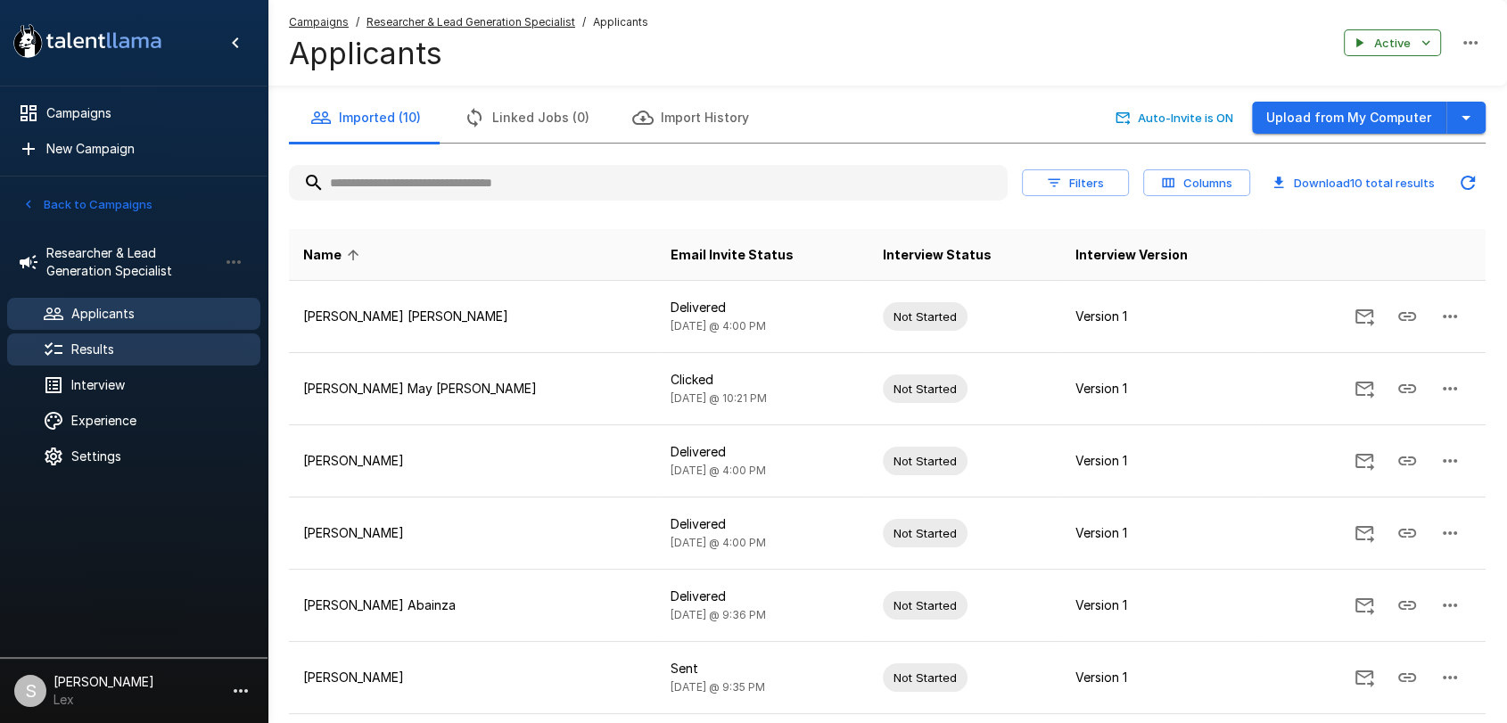
click at [100, 347] on span "Results" at bounding box center [158, 350] width 175 height 18
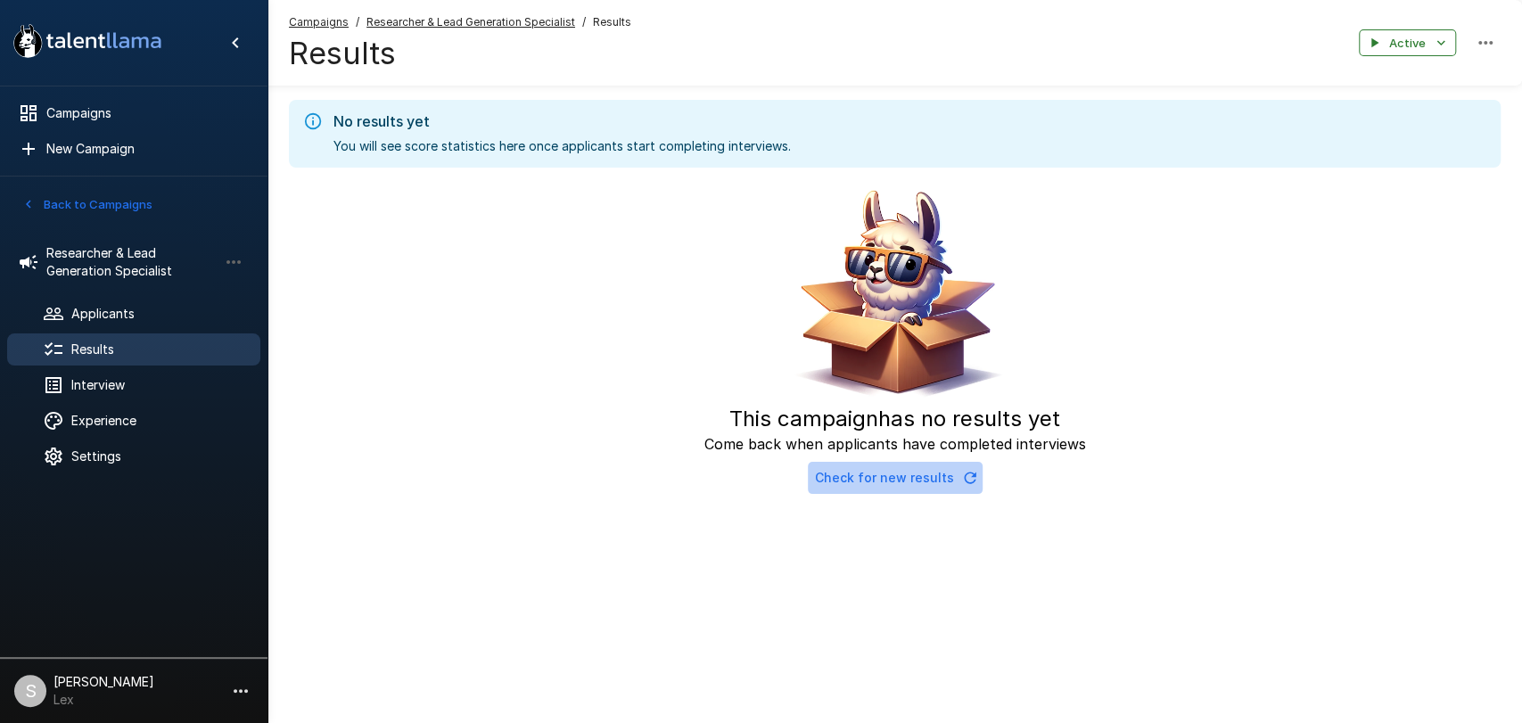
click at [961, 483] on icon "button" at bounding box center [970, 478] width 18 height 18
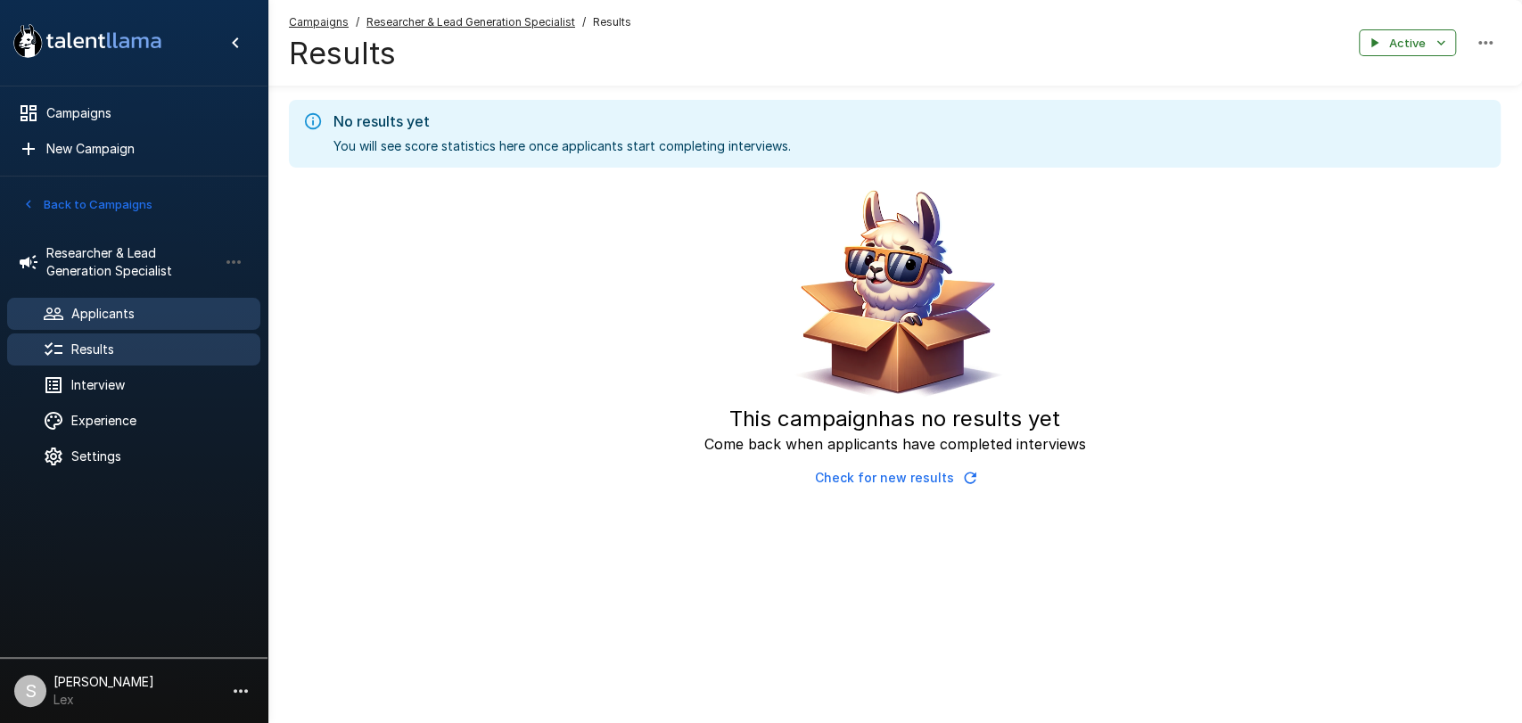
click at [83, 311] on span "Applicants" at bounding box center [158, 314] width 175 height 18
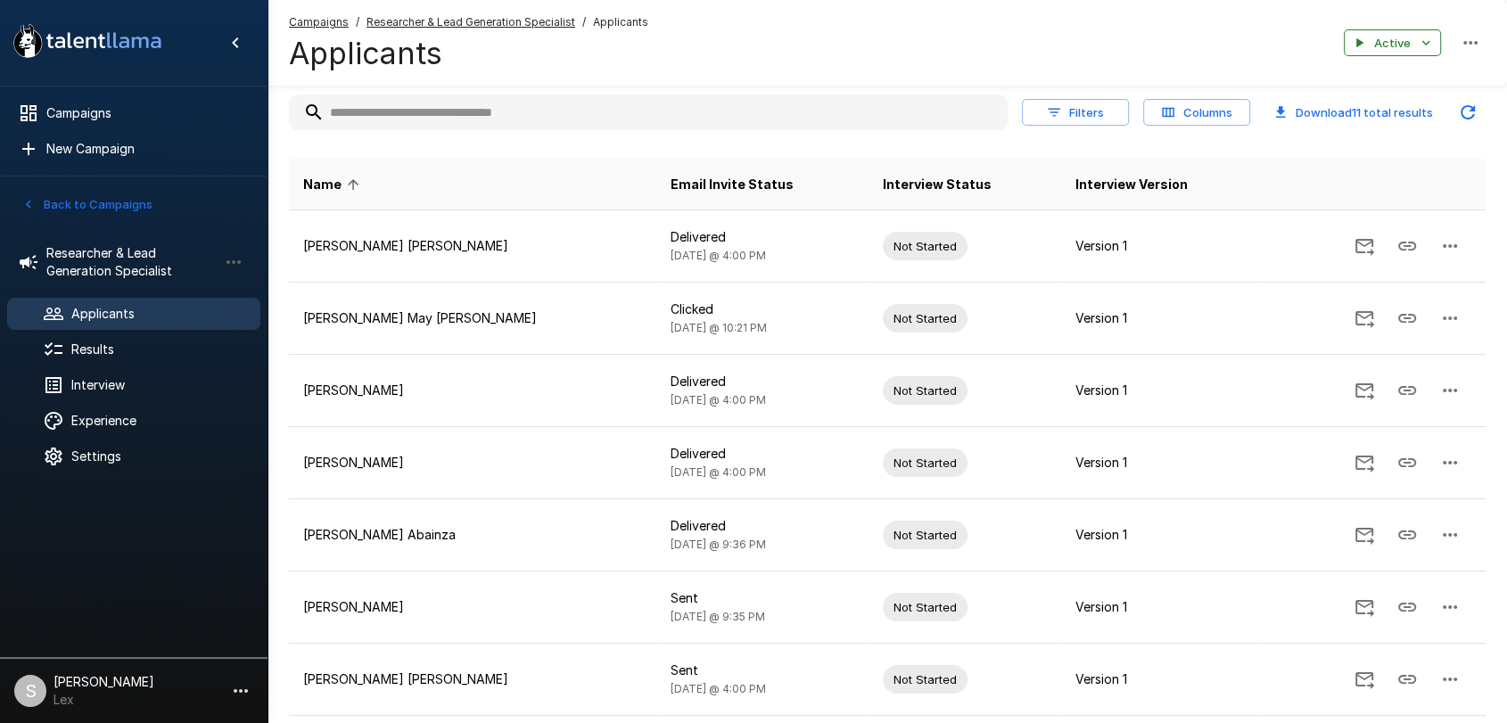
scroll to position [410, 0]
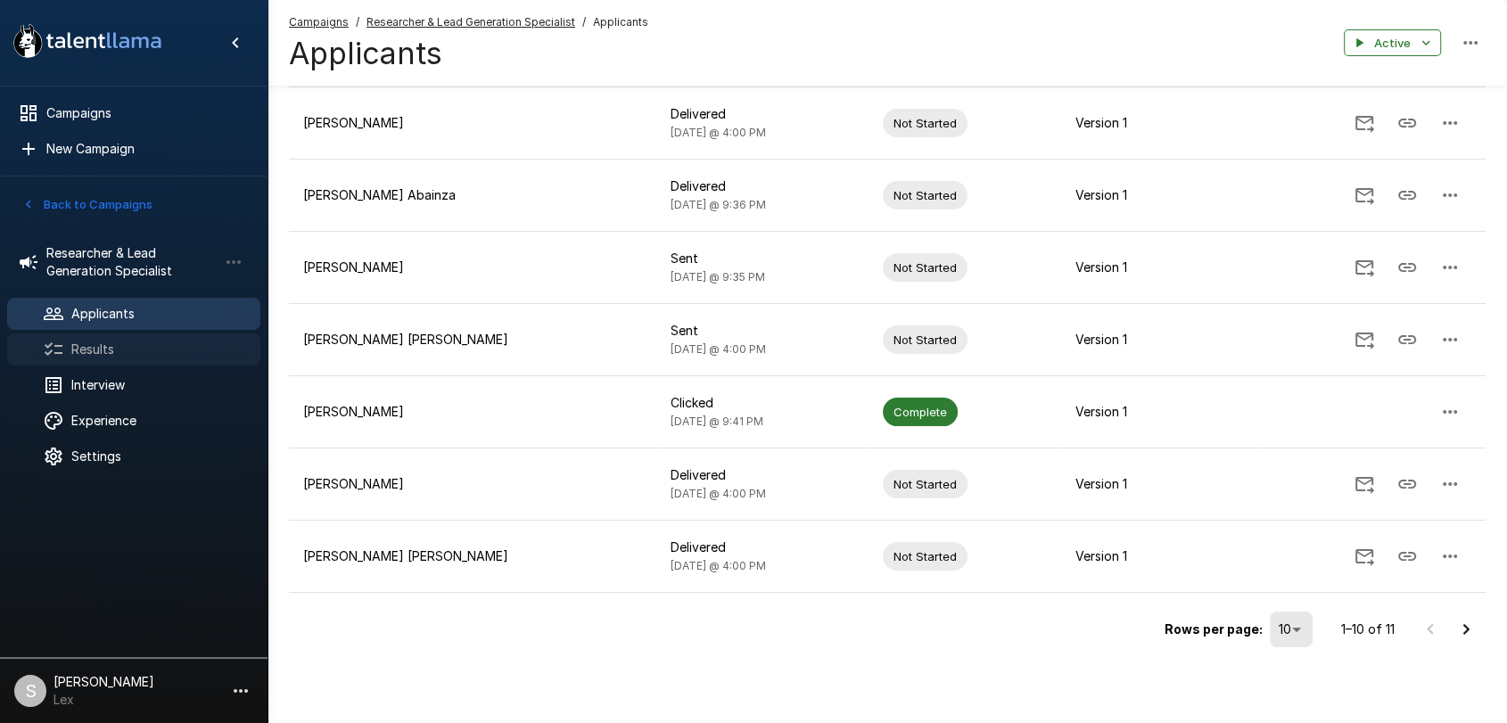
click at [78, 351] on span "Results" at bounding box center [158, 350] width 175 height 18
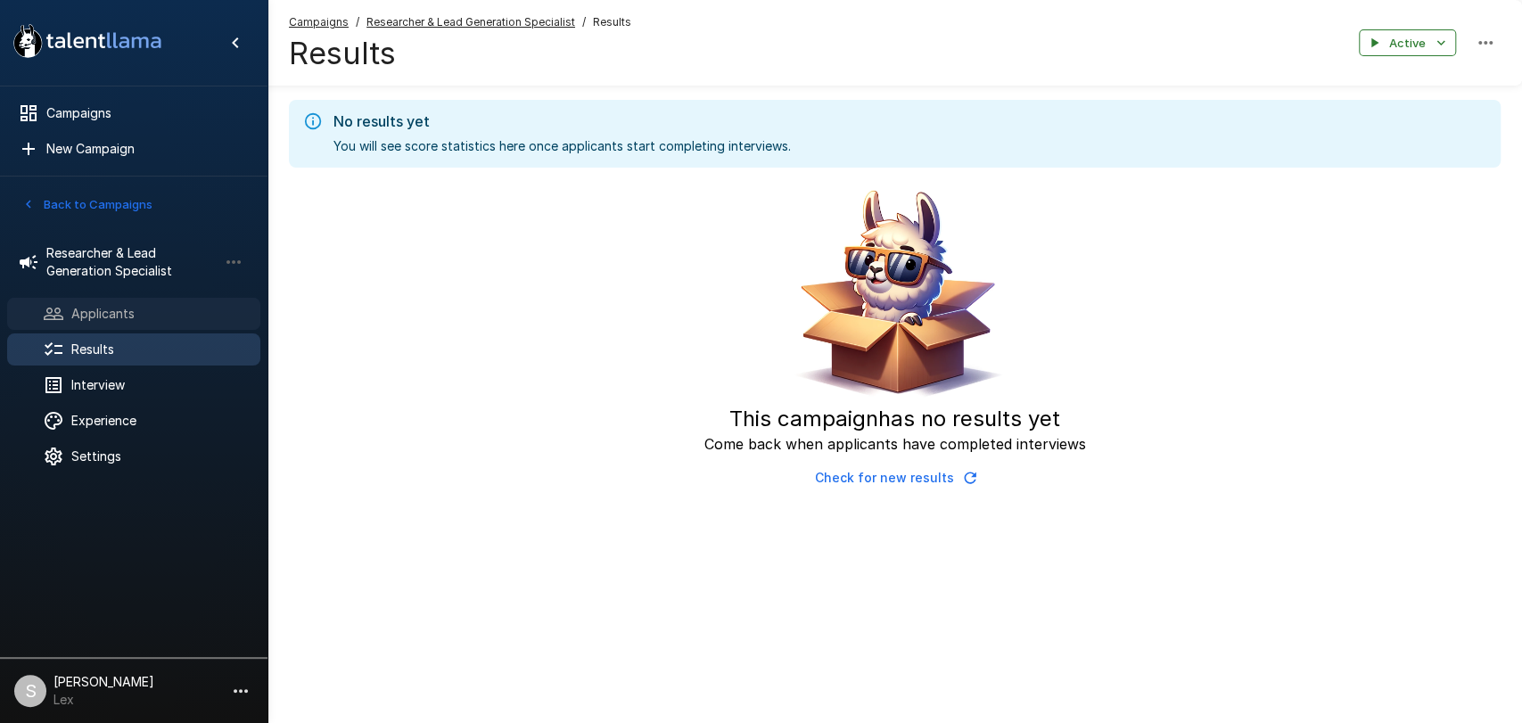
click at [71, 305] on span "Applicants" at bounding box center [158, 314] width 175 height 18
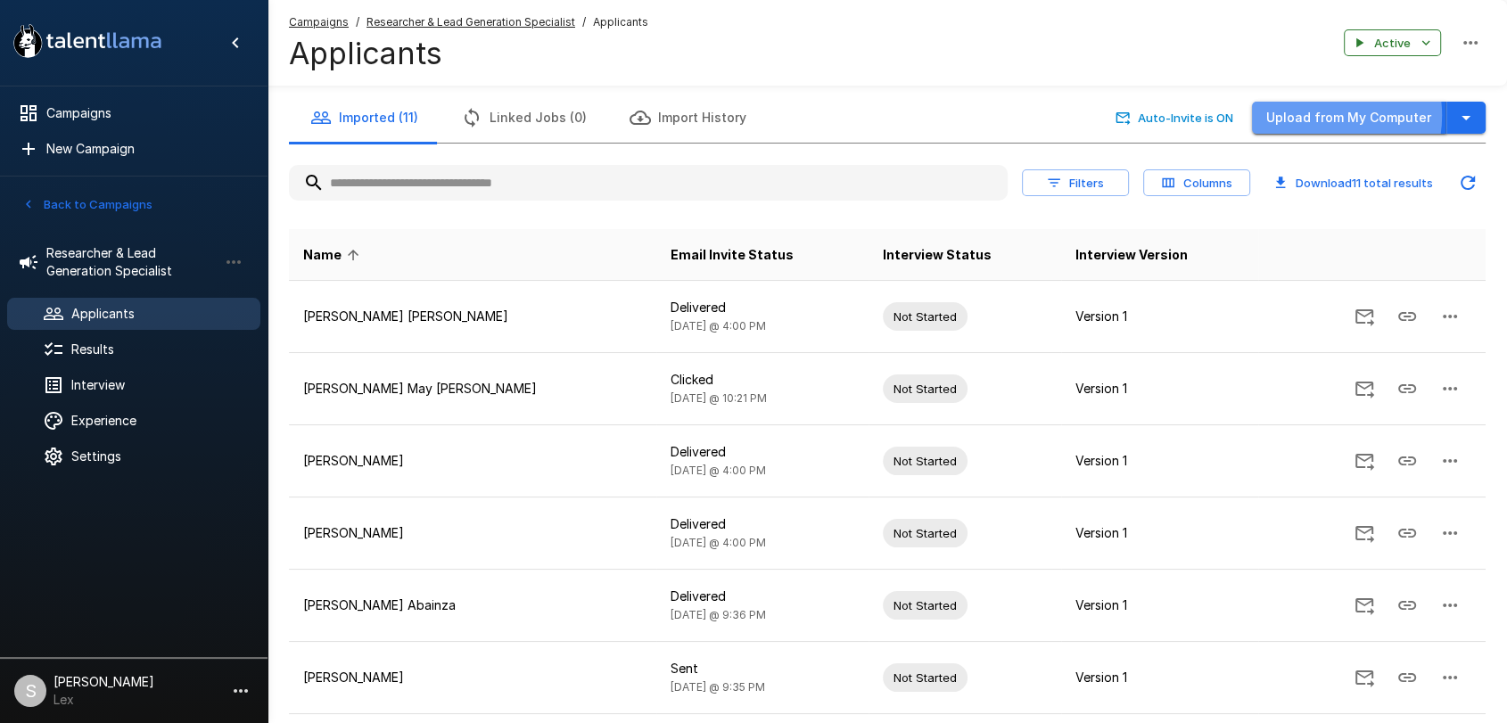
click at [1321, 116] on button "Upload from My Computer" at bounding box center [1349, 118] width 194 height 33
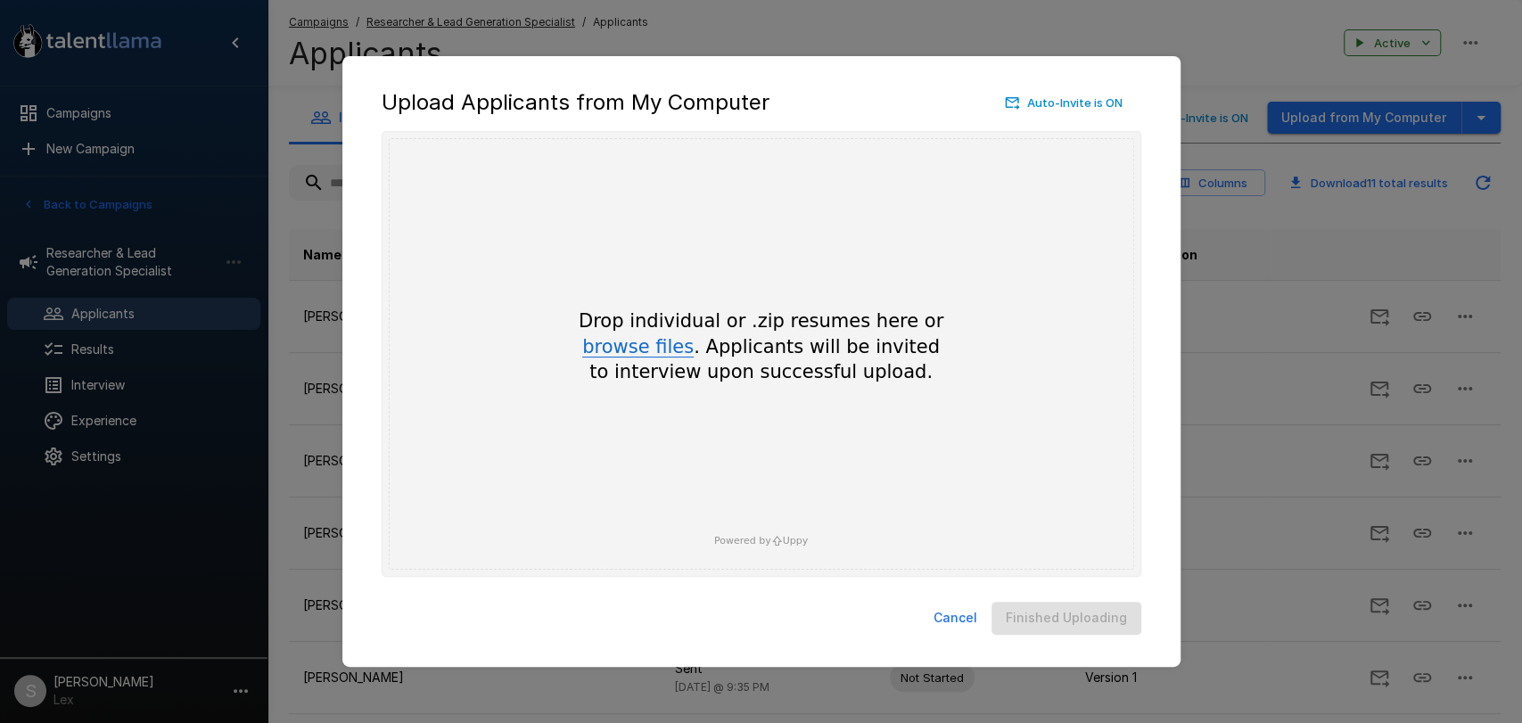
click at [649, 348] on button "browse files" at bounding box center [637, 348] width 111 height 20
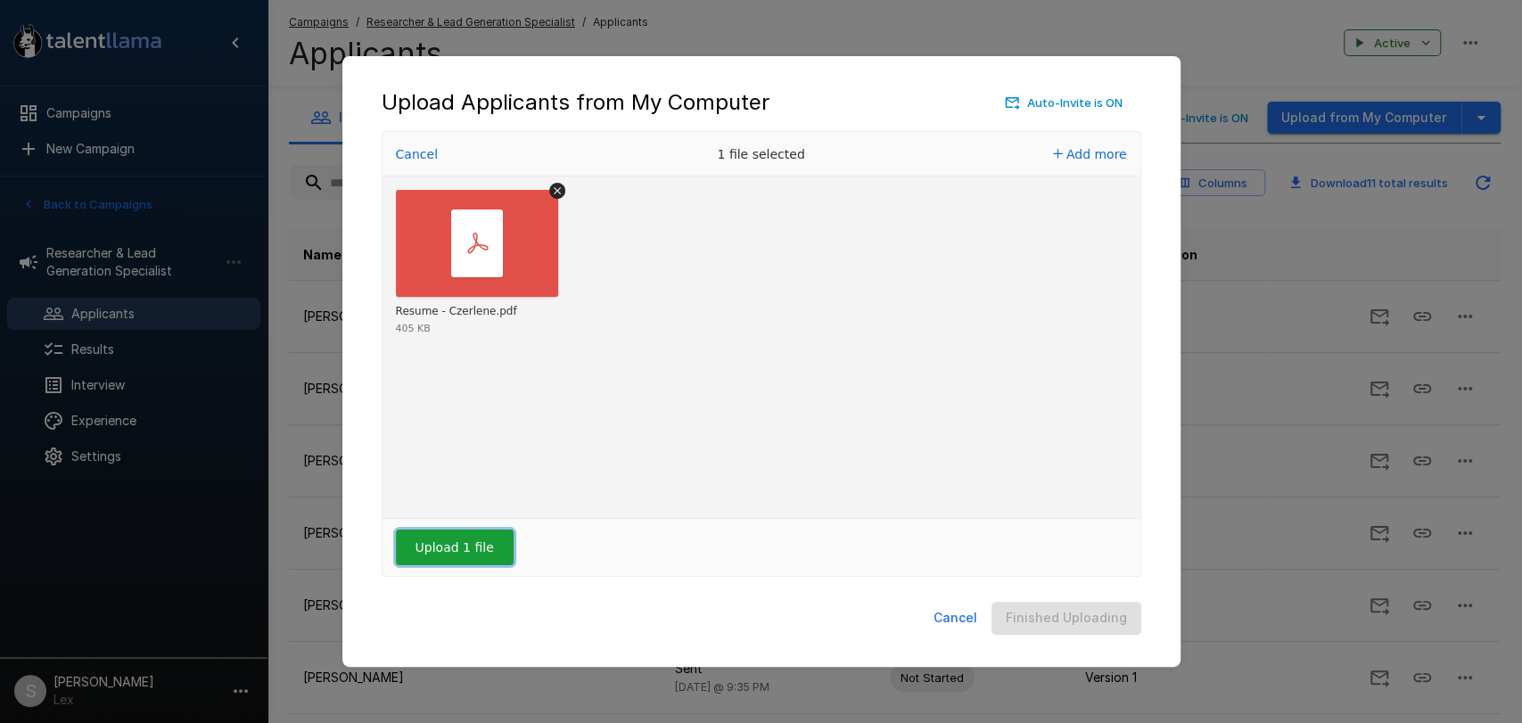
click at [462, 538] on button "Upload 1 file" at bounding box center [455, 548] width 118 height 36
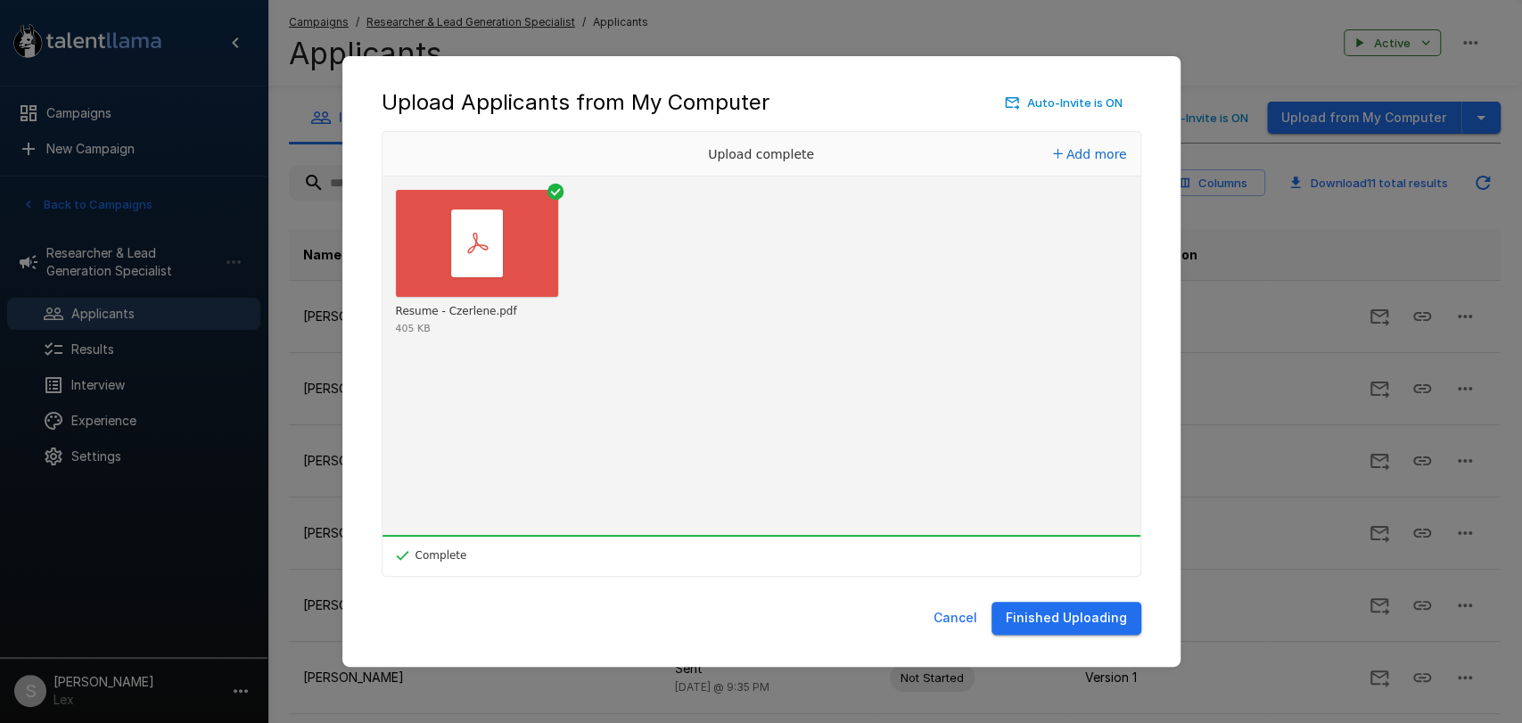
drag, startPoint x: 1053, startPoint y: 615, endPoint x: 1051, endPoint y: 600, distance: 15.3
click at [1054, 615] on button "Finished Uploading" at bounding box center [1067, 618] width 150 height 33
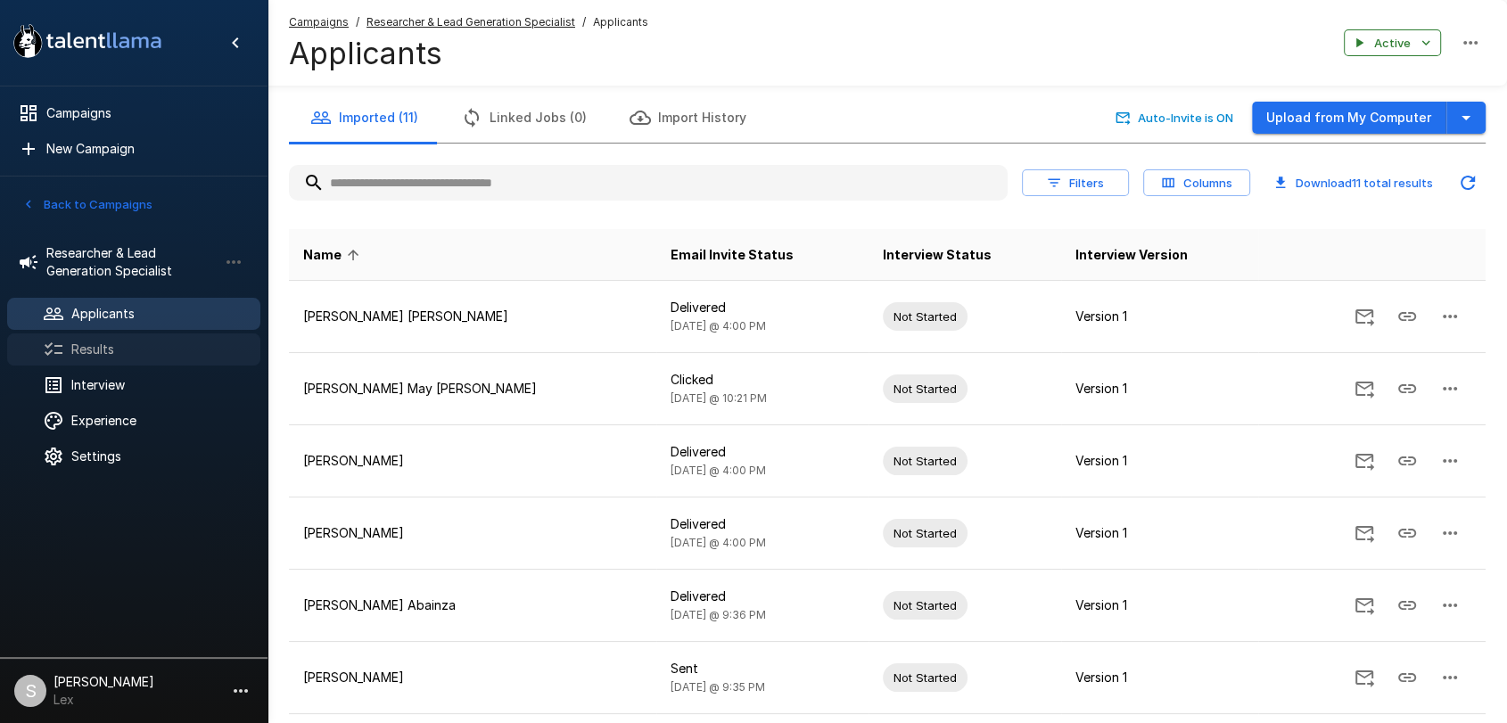
click at [97, 343] on span "Results" at bounding box center [158, 350] width 175 height 18
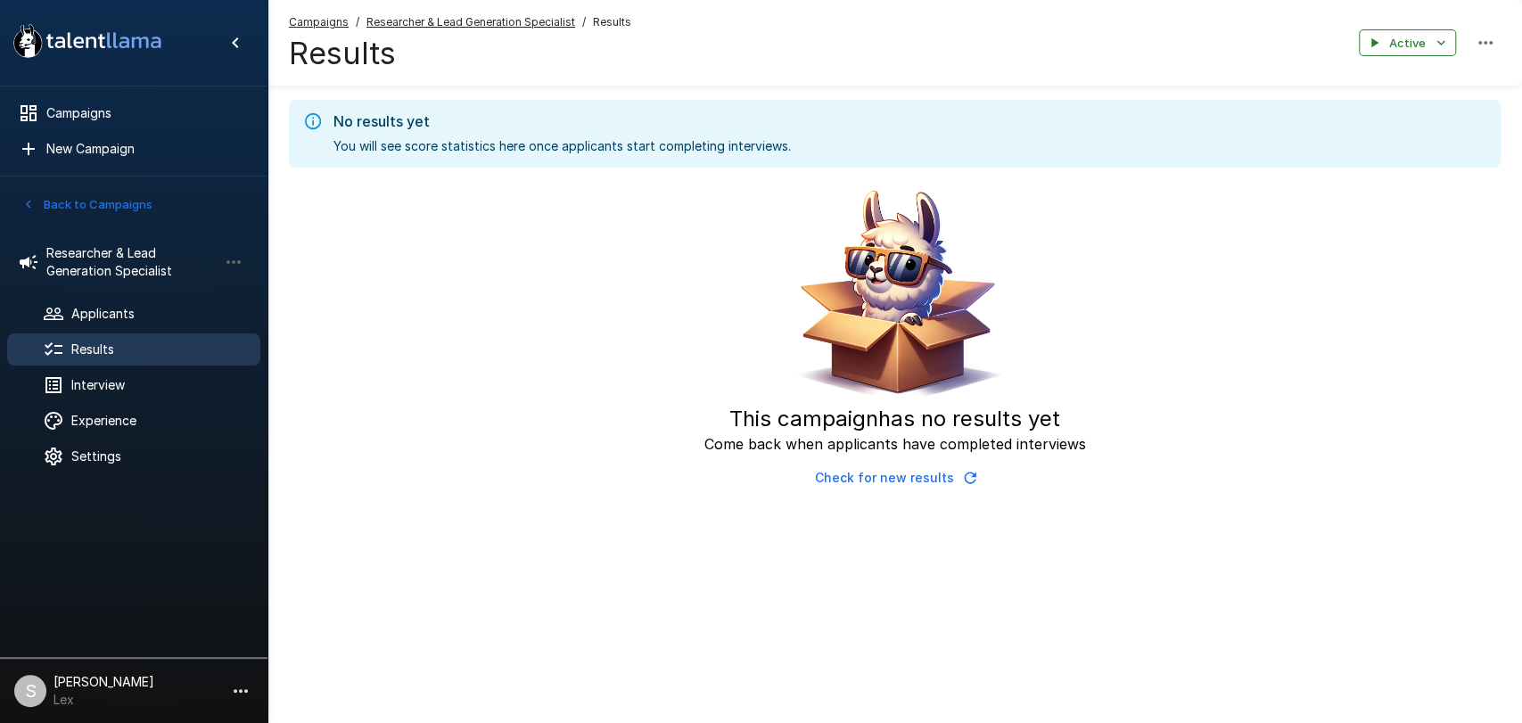
click at [599, 21] on span "Results" at bounding box center [612, 22] width 38 height 18
click at [464, 16] on u "Researcher & Lead Generation Specialist" at bounding box center [470, 21] width 209 height 13
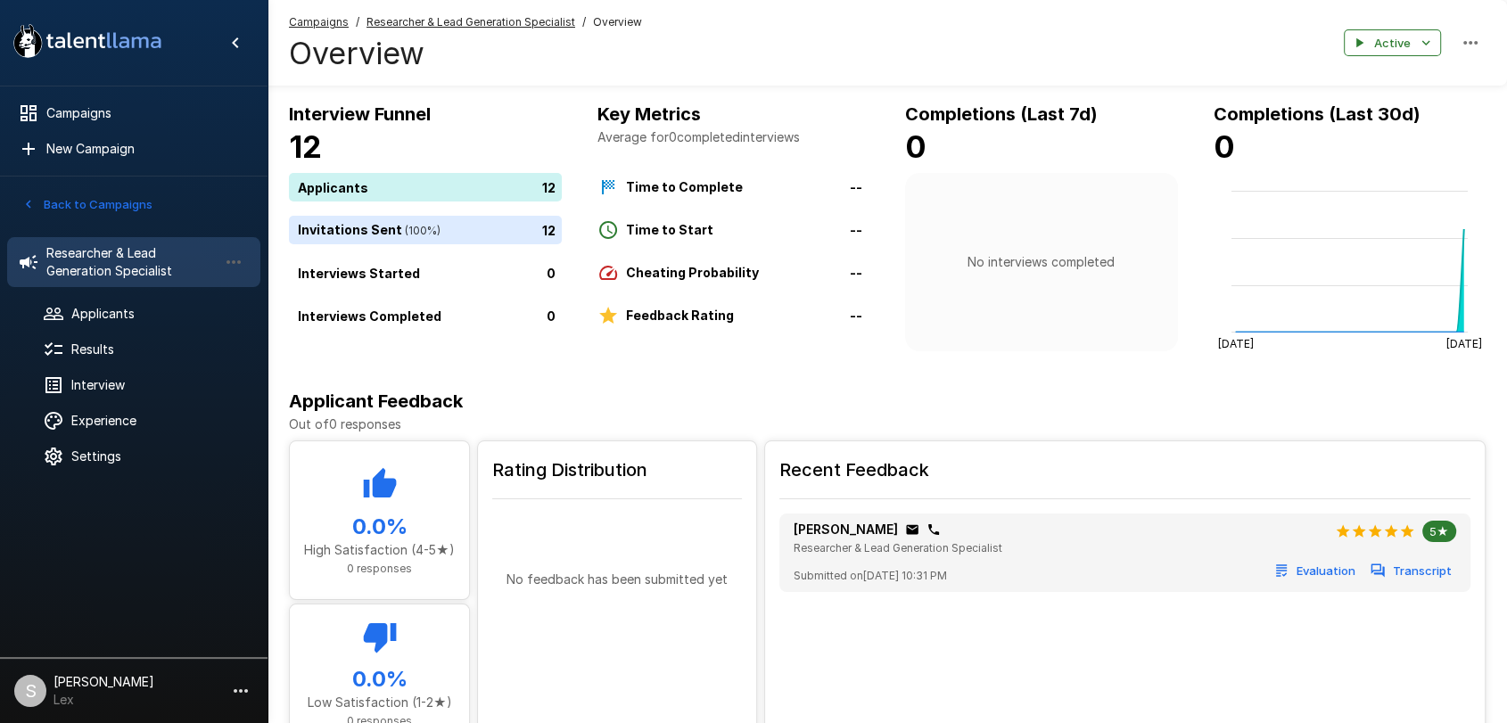
scroll to position [29, 0]
